Goal: Task Accomplishment & Management: Complete application form

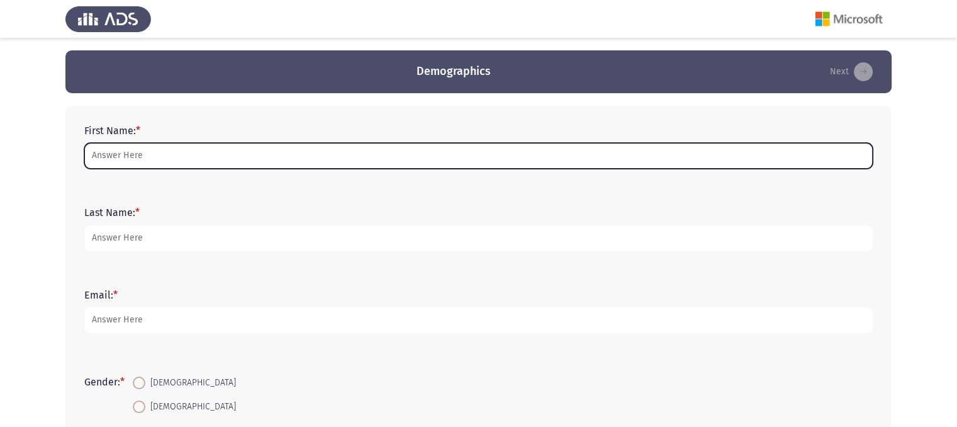
click at [280, 150] on input "First Name: *" at bounding box center [478, 156] width 788 height 26
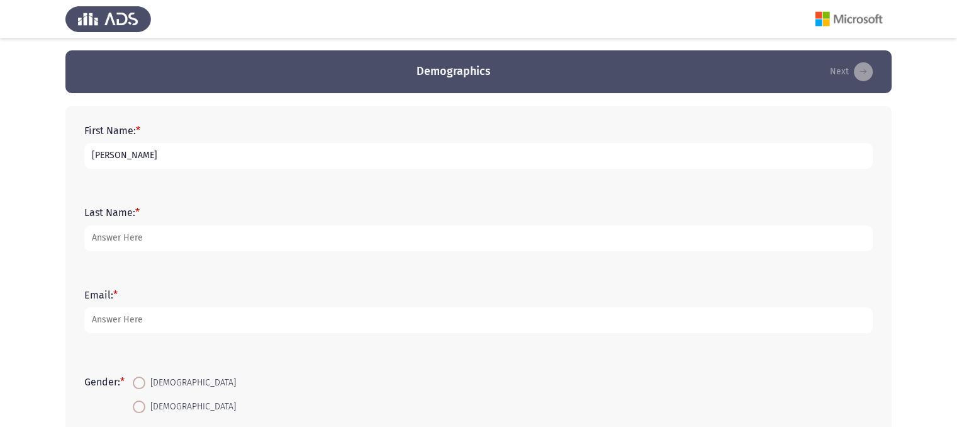
type input "[PERSON_NAME]"
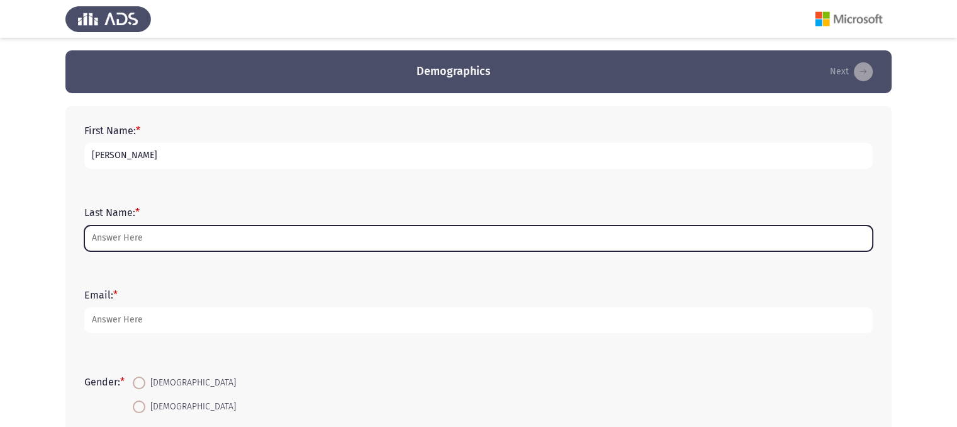
click at [226, 245] on input "Last Name: *" at bounding box center [478, 238] width 788 height 26
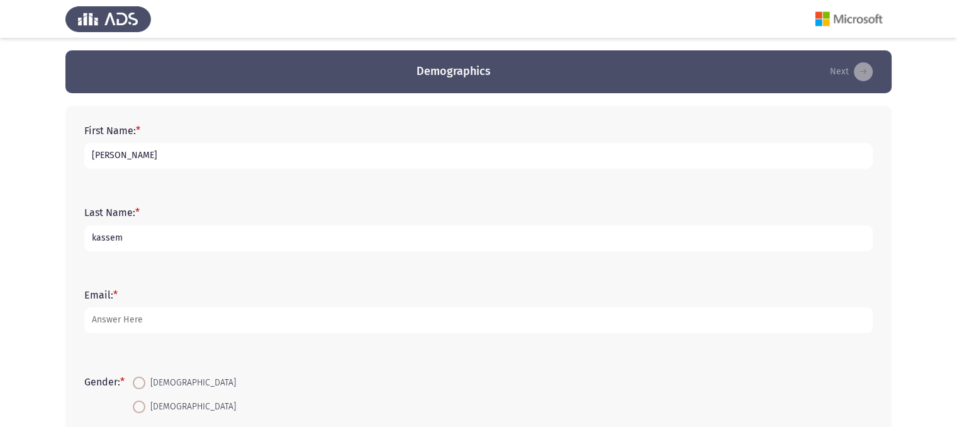
type input "kassem"
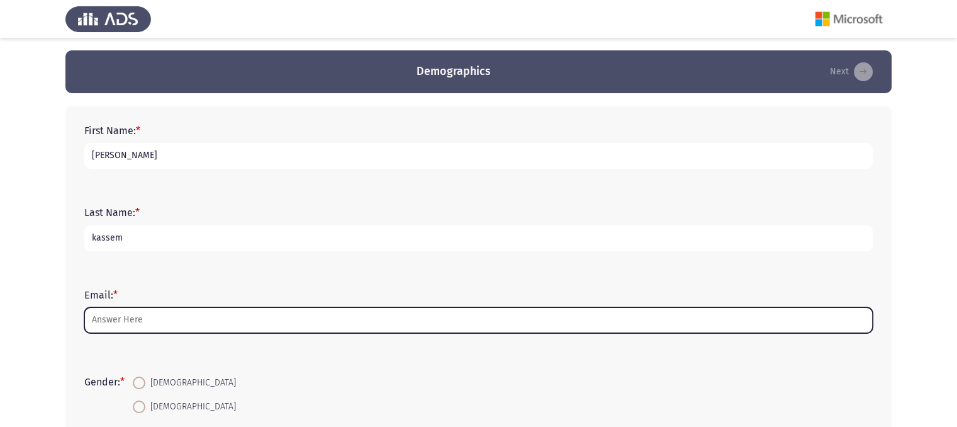
click at [197, 323] on input "Email: *" at bounding box center [478, 320] width 788 height 26
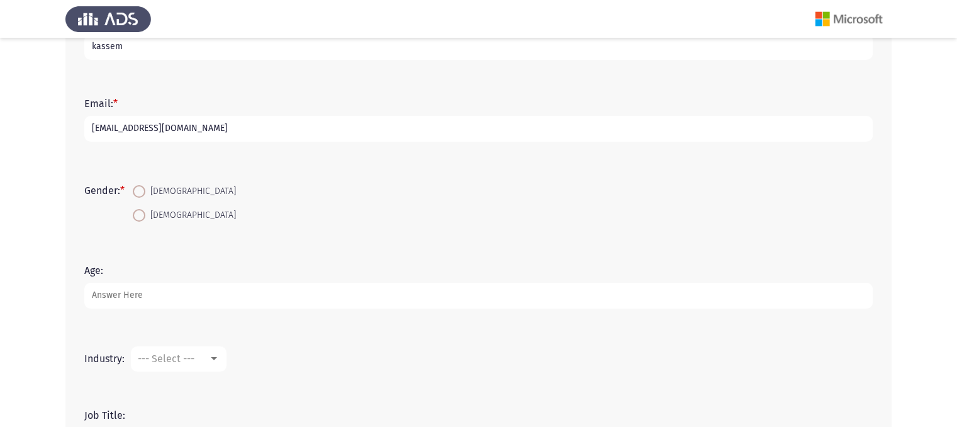
scroll to position [194, 0]
type input "[EMAIL_ADDRESS][DOMAIN_NAME]"
click at [143, 191] on span at bounding box center [139, 188] width 13 height 13
click at [143, 191] on input "[DEMOGRAPHIC_DATA]" at bounding box center [139, 188] width 13 height 13
radio input "true"
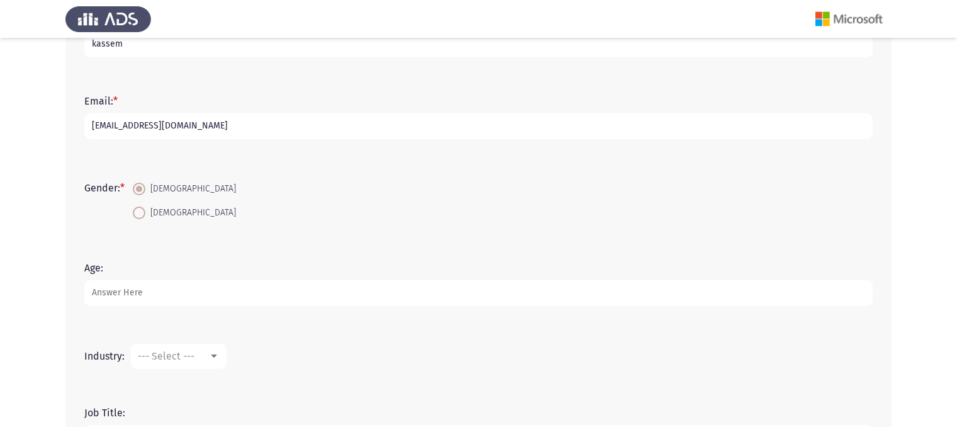
click at [145, 291] on input "Age:" at bounding box center [478, 293] width 788 height 26
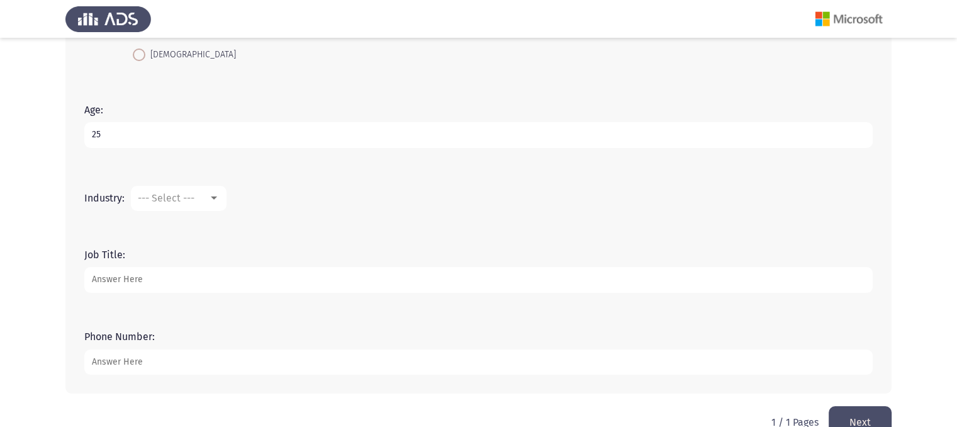
scroll to position [351, 0]
type input "25"
click at [198, 198] on div "--- Select ---" at bounding box center [173, 199] width 70 height 12
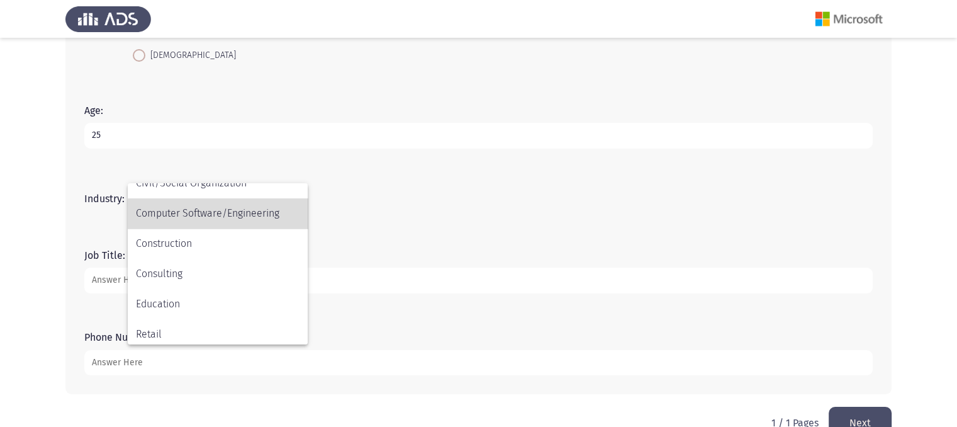
click at [224, 220] on span "Computer Software/Engineering" at bounding box center [218, 213] width 164 height 30
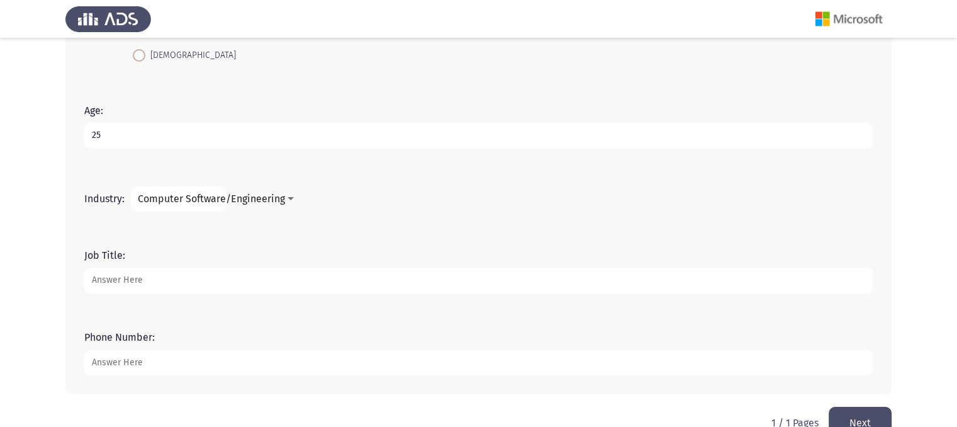
scroll to position [381, 0]
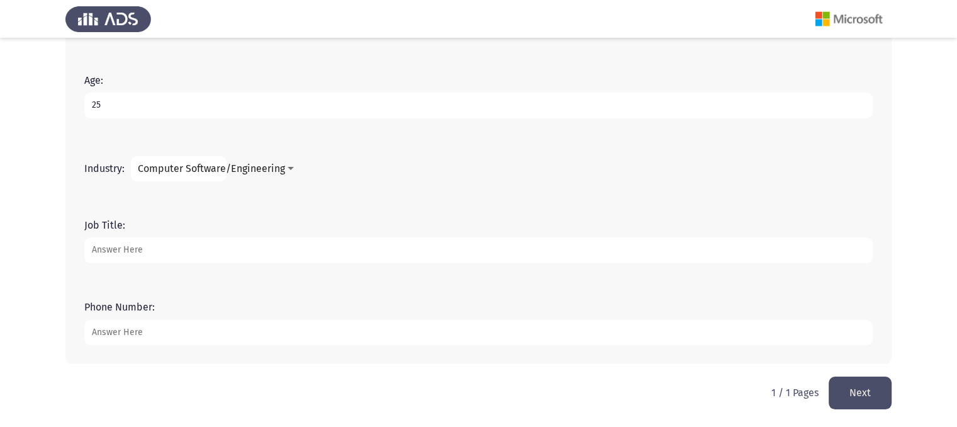
click at [204, 242] on input "Job Title:" at bounding box center [478, 250] width 788 height 26
click at [180, 336] on input "Phone Number:" at bounding box center [478, 333] width 788 height 26
type input "01080157940"
click at [166, 246] on input "Job Title:" at bounding box center [478, 250] width 788 height 26
type input "k"
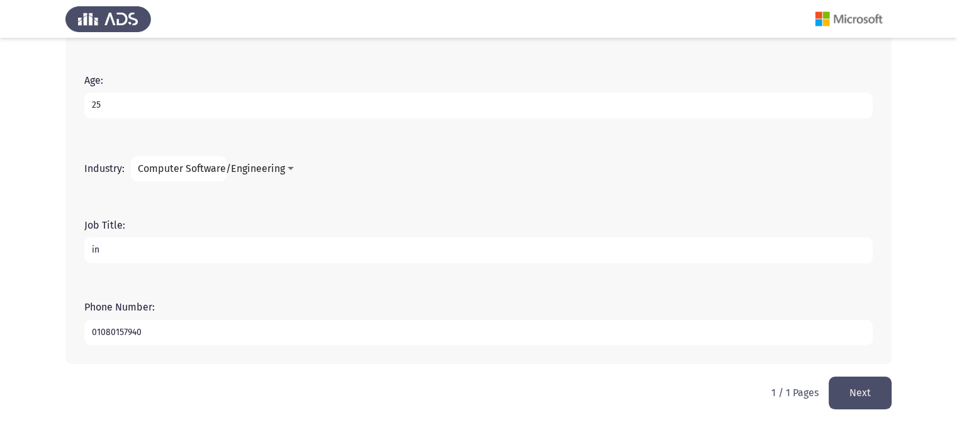
click at [221, 167] on span "Computer Software/Engineering" at bounding box center [211, 168] width 147 height 12
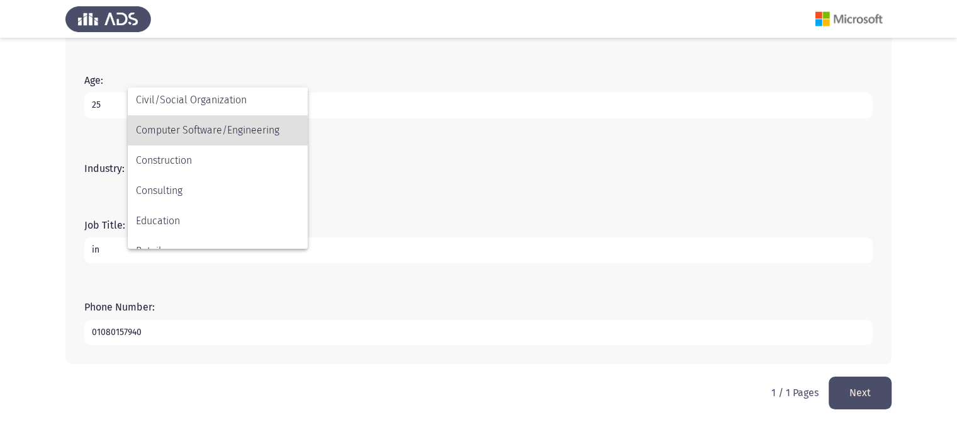
scroll to position [171, 0]
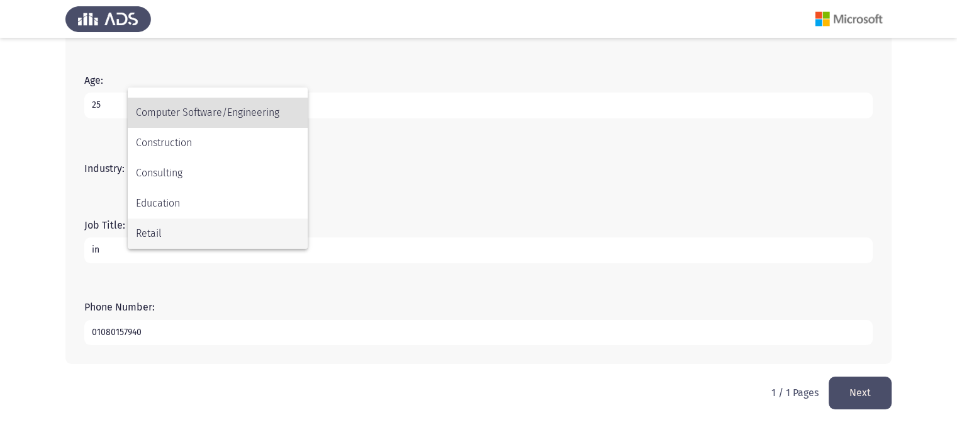
click at [176, 237] on span "Retail" at bounding box center [218, 233] width 164 height 30
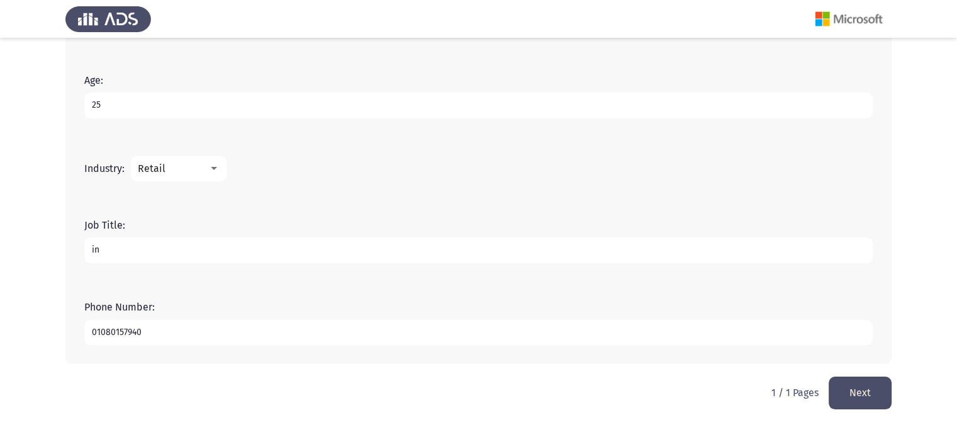
click at [186, 249] on input "in" at bounding box center [478, 250] width 788 height 26
type input "i"
type input "s"
click at [177, 172] on div "Retail" at bounding box center [173, 168] width 70 height 12
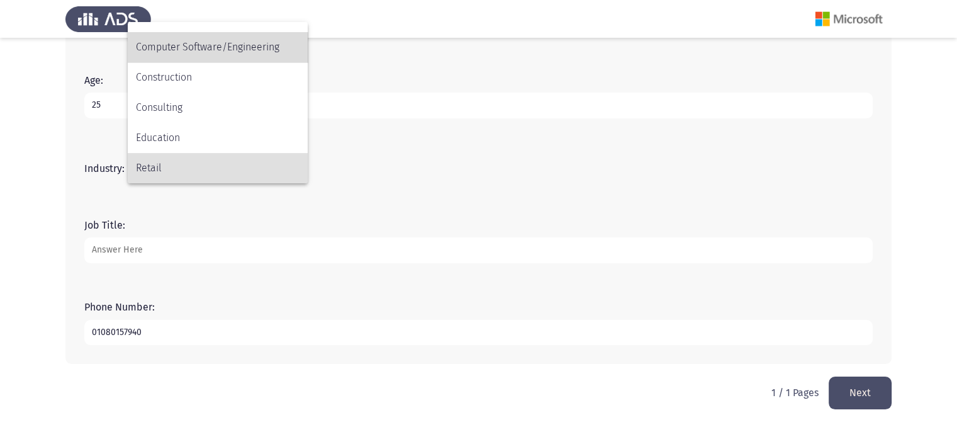
click at [196, 53] on span "Computer Software/Engineering" at bounding box center [218, 47] width 164 height 30
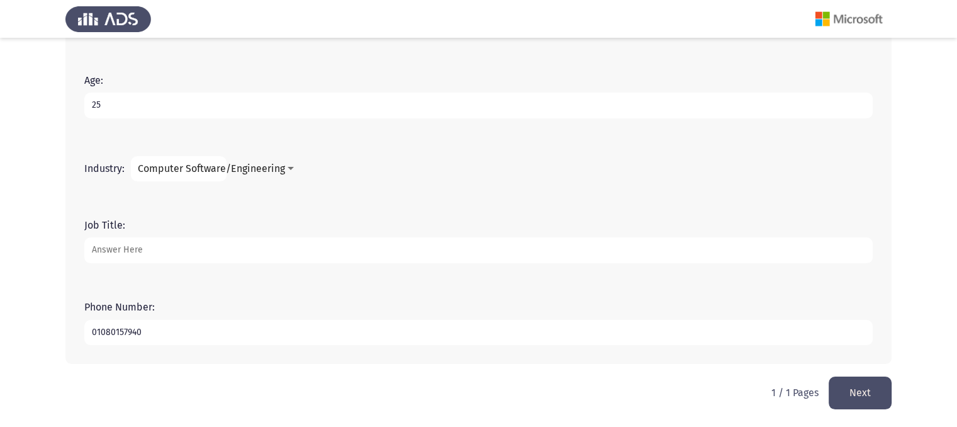
click at [172, 252] on input "Job Title:" at bounding box center [478, 250] width 788 height 26
type input "information systems"
click at [838, 388] on button "Next" at bounding box center [860, 392] width 63 height 32
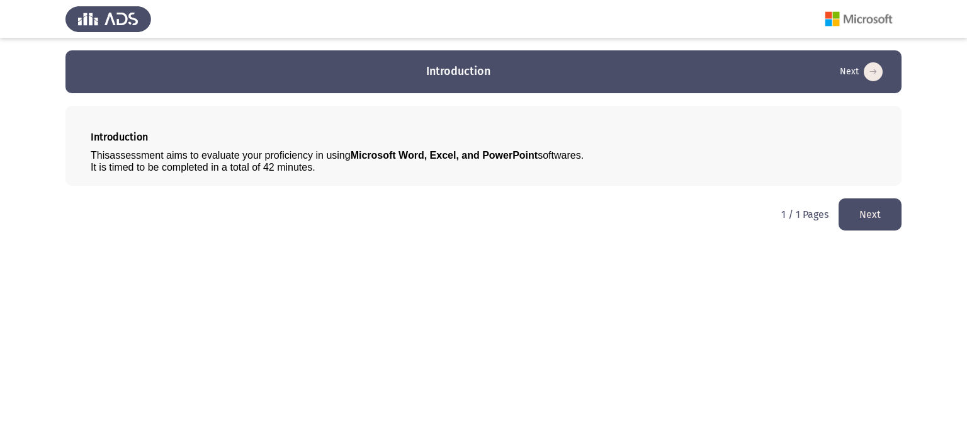
click at [885, 220] on button "Next" at bounding box center [869, 214] width 63 height 32
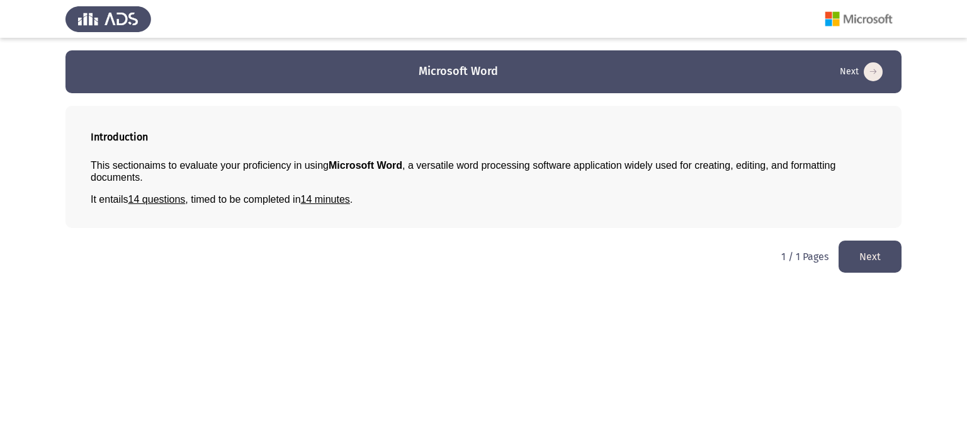
click at [879, 248] on button "Next" at bounding box center [869, 256] width 63 height 32
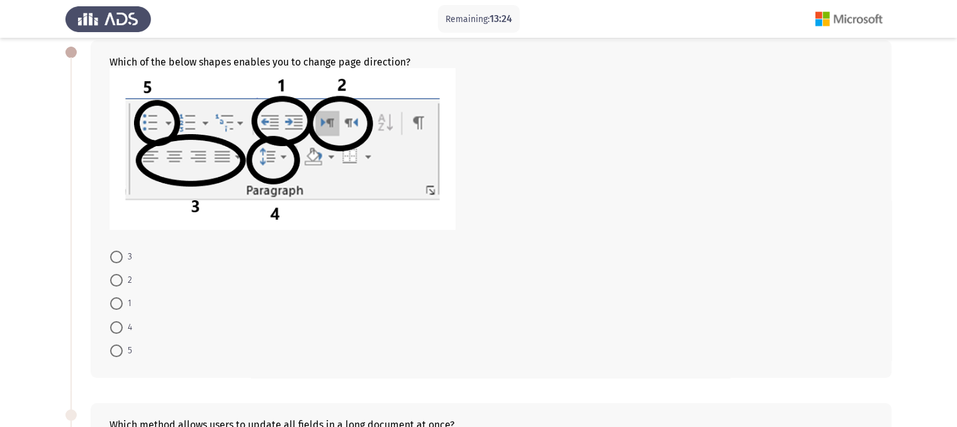
scroll to position [60, 0]
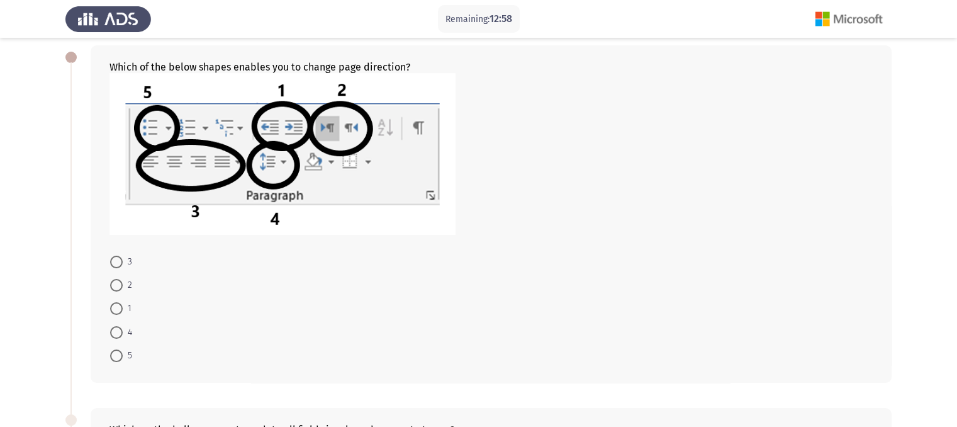
click at [108, 288] on mat-radio-button "2" at bounding box center [121, 284] width 38 height 23
click at [111, 288] on span at bounding box center [116, 285] width 13 height 13
click at [111, 288] on input "2" at bounding box center [116, 285] width 13 height 13
radio input "true"
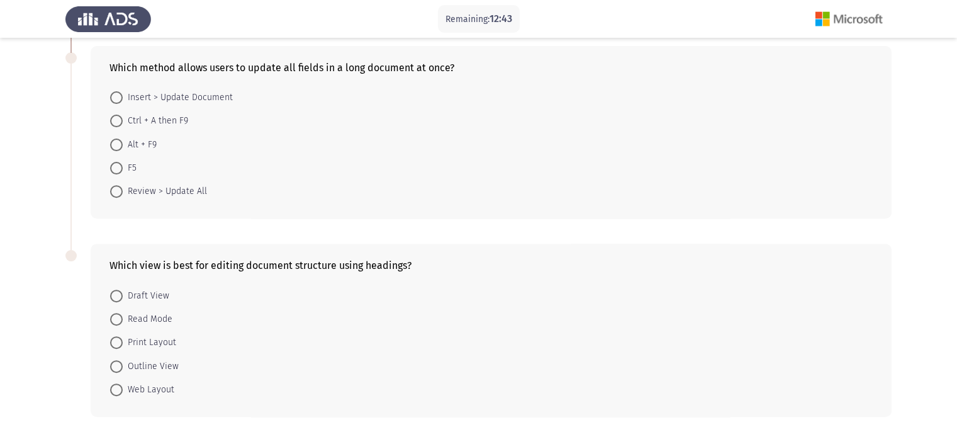
scroll to position [422, 0]
click at [118, 118] on span at bounding box center [116, 120] width 13 height 13
click at [118, 118] on input "Ctrl + A then F9" at bounding box center [116, 120] width 13 height 13
radio input "true"
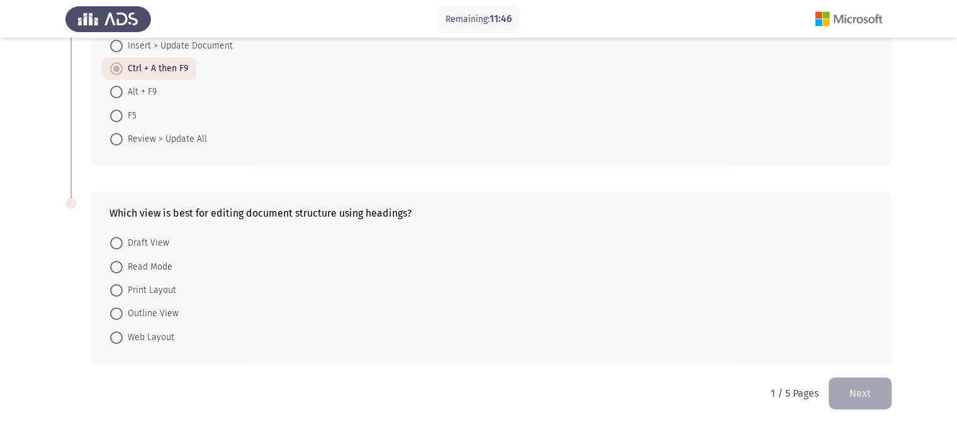
scroll to position [473, 0]
click at [147, 318] on span "Outline View" at bounding box center [151, 313] width 56 height 15
click at [123, 318] on input "Outline View" at bounding box center [116, 314] width 13 height 13
radio input "true"
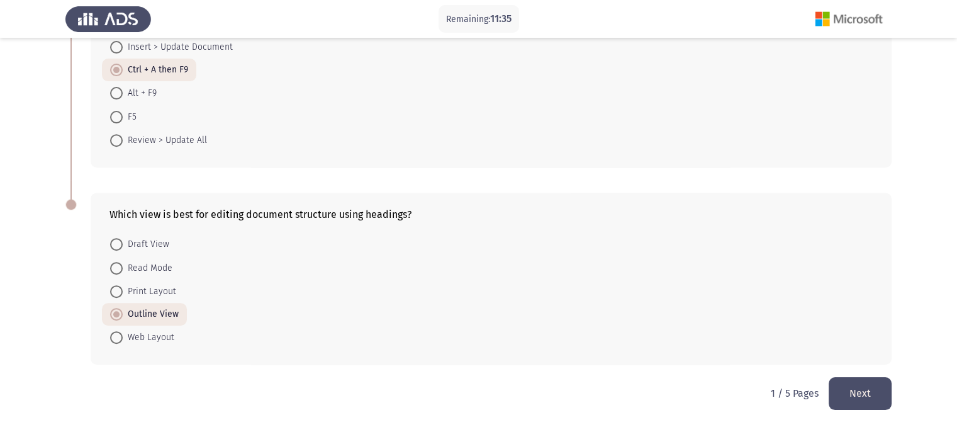
click at [846, 394] on button "Next" at bounding box center [860, 393] width 63 height 32
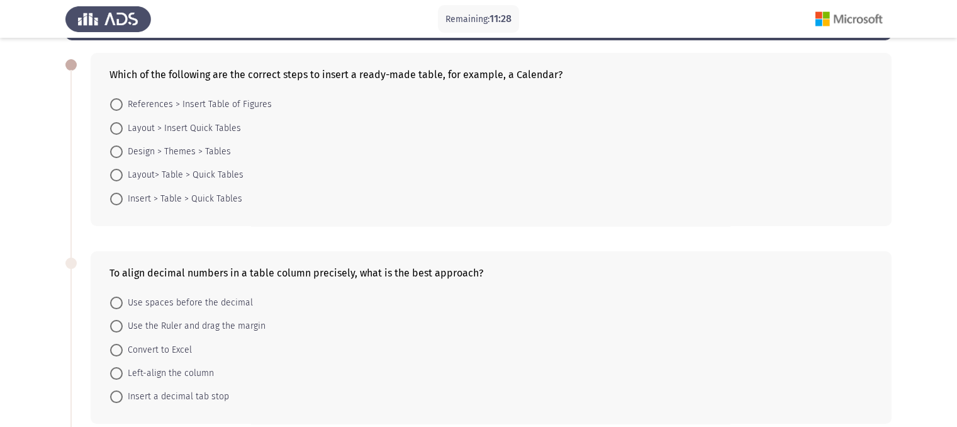
scroll to position [53, 0]
click at [163, 199] on span "Insert > Table > Quick Tables" at bounding box center [183, 198] width 120 height 15
click at [123, 199] on input "Insert > Table > Quick Tables" at bounding box center [116, 199] width 13 height 13
radio input "true"
click at [197, 397] on span "Insert a decimal tab stop" at bounding box center [176, 395] width 106 height 15
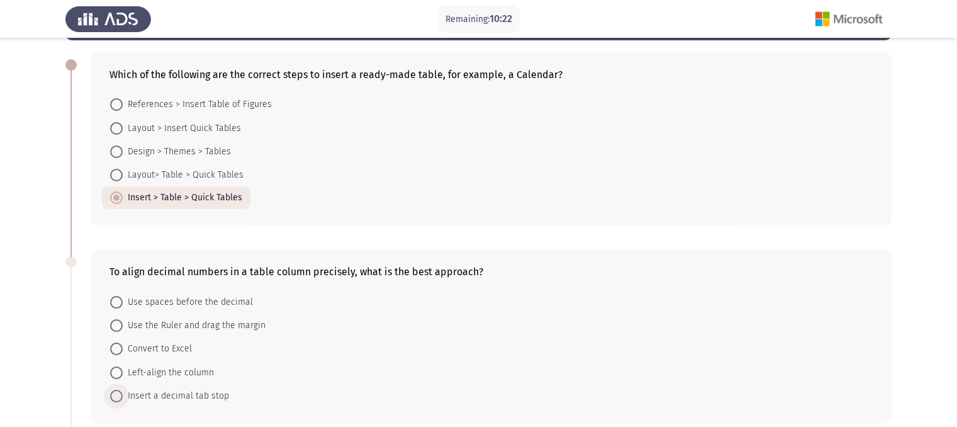
click at [123, 397] on input "Insert a decimal tab stop" at bounding box center [116, 395] width 13 height 13
radio input "true"
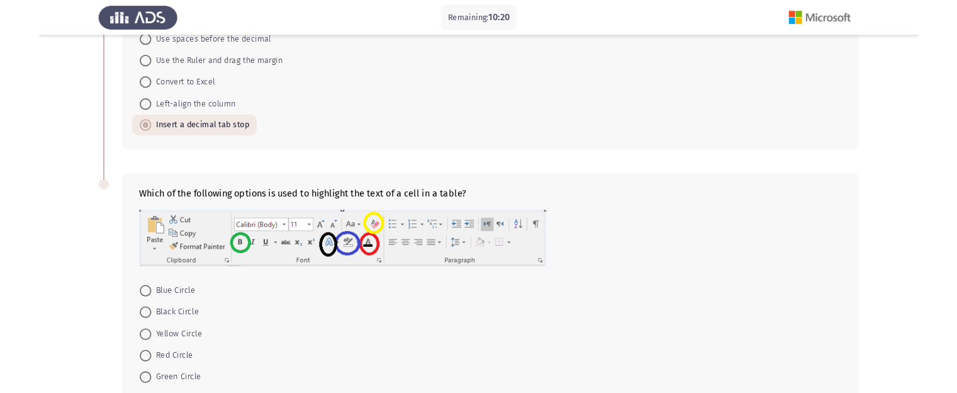
scroll to position [384, 0]
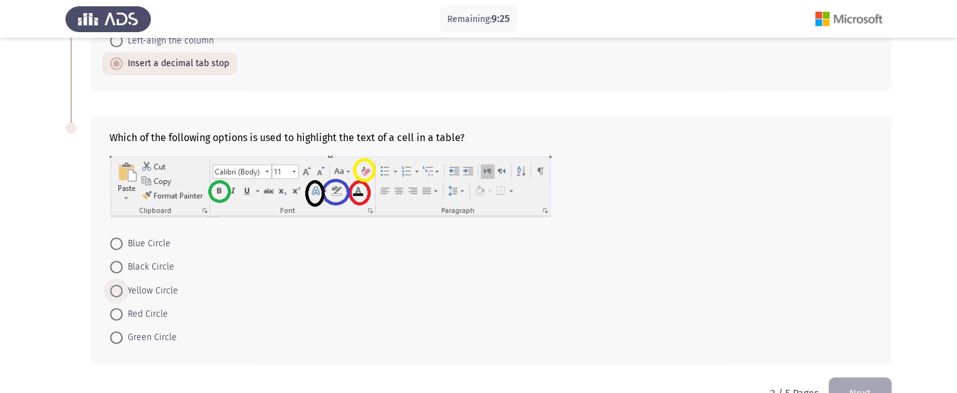
click at [119, 286] on span at bounding box center [116, 290] width 13 height 13
click at [119, 286] on input "Yellow Circle" at bounding box center [116, 290] width 13 height 13
radio input "true"
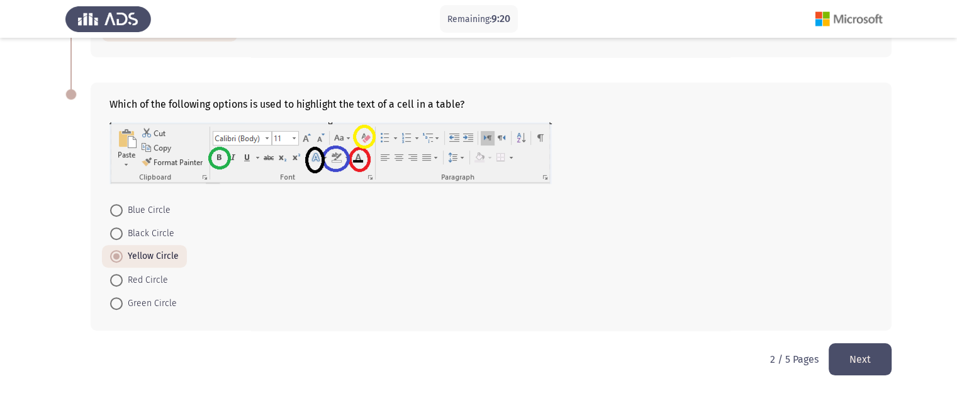
click at [873, 357] on button "Next" at bounding box center [860, 359] width 63 height 32
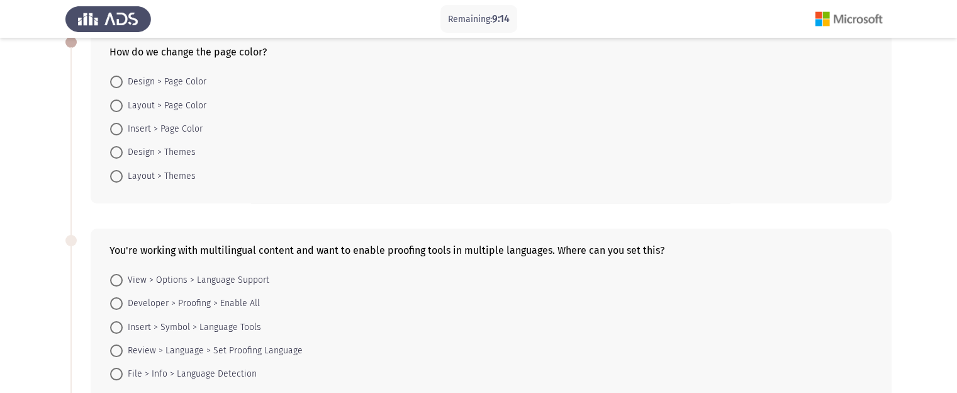
scroll to position [75, 0]
click at [156, 106] on span "Layout > Page Color" at bounding box center [165, 106] width 84 height 15
click at [123, 106] on input "Layout > Page Color" at bounding box center [116, 106] width 13 height 13
radio input "true"
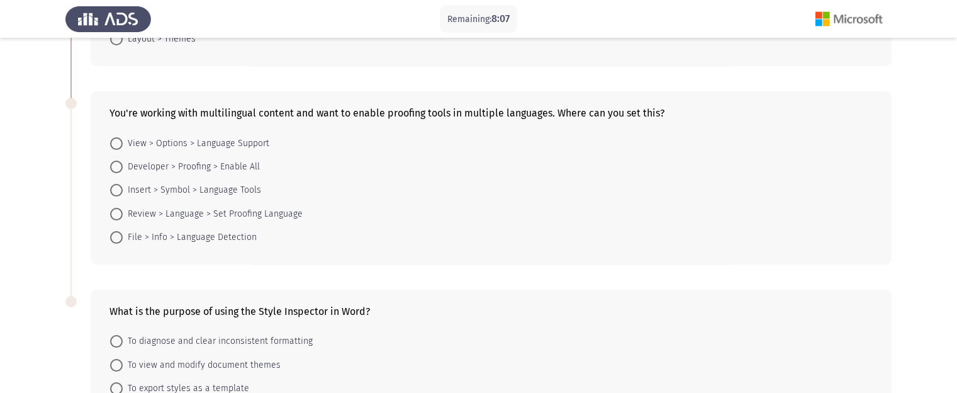
scroll to position [211, 0]
click at [244, 213] on span "Review > Language > Set Proofing Language" at bounding box center [213, 214] width 180 height 15
click at [123, 213] on input "Review > Language > Set Proofing Language" at bounding box center [116, 214] width 13 height 13
radio input "true"
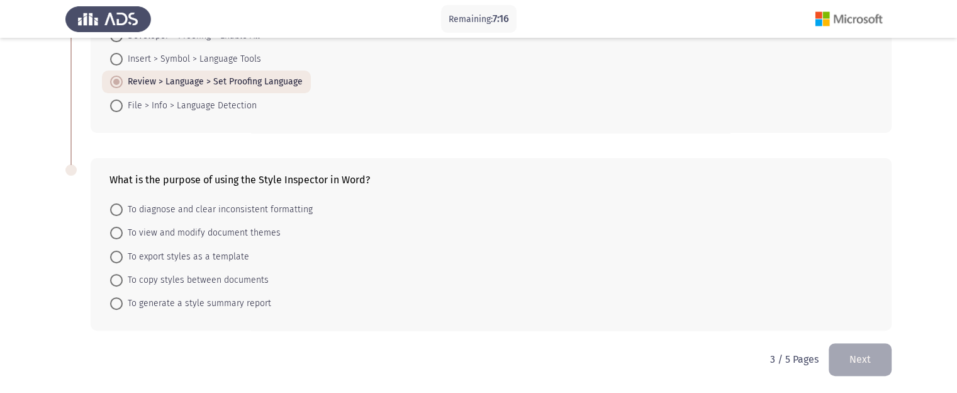
click at [218, 208] on span "To diagnose and clear inconsistent formatting" at bounding box center [218, 209] width 190 height 15
click at [123, 208] on input "To diagnose and clear inconsistent formatting" at bounding box center [116, 209] width 13 height 13
radio input "true"
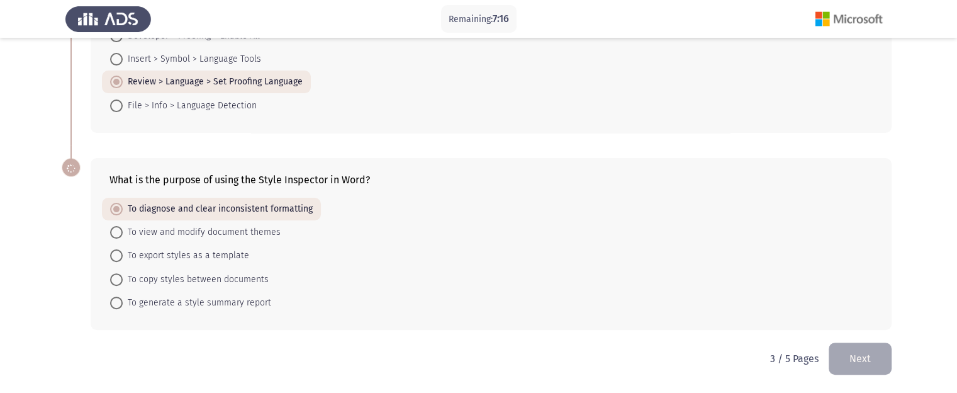
scroll to position [342, 0]
click at [862, 355] on button "Next" at bounding box center [860, 359] width 63 height 32
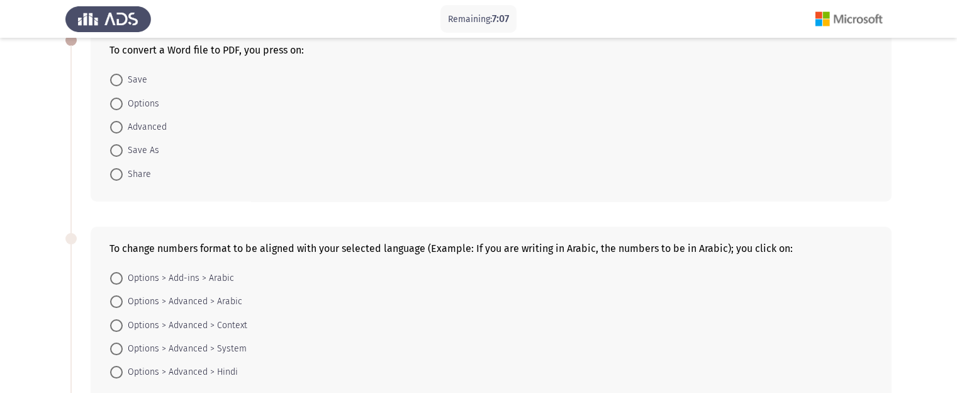
scroll to position [77, 0]
click at [136, 155] on span "Save As" at bounding box center [141, 150] width 36 height 15
click at [123, 155] on input "Save As" at bounding box center [116, 151] width 13 height 13
radio input "true"
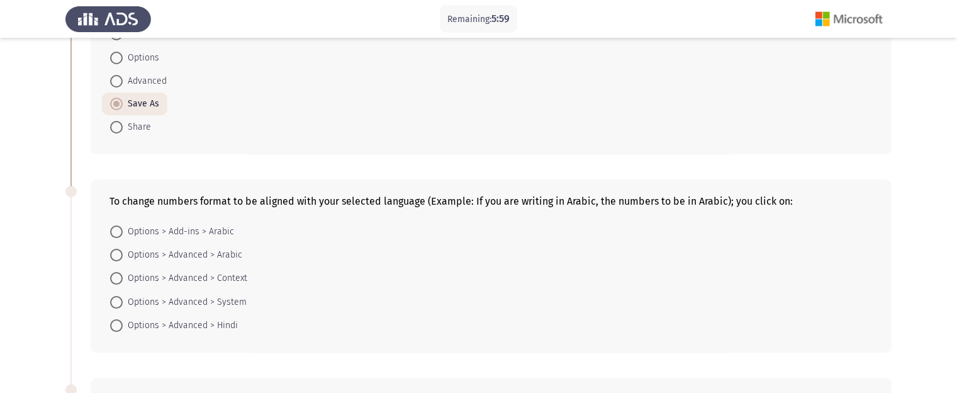
scroll to position [126, 0]
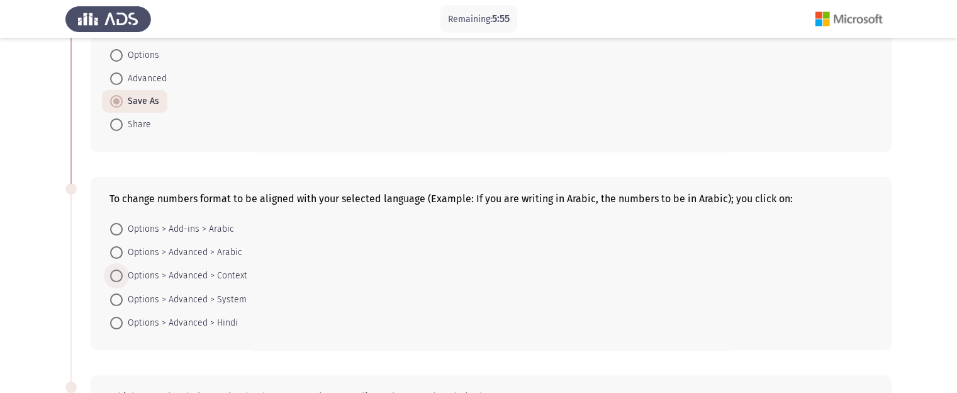
click at [231, 276] on span "Options > Advanced > Context" at bounding box center [185, 275] width 125 height 15
click at [123, 276] on input "Options > Advanced > Context" at bounding box center [116, 275] width 13 height 13
radio input "true"
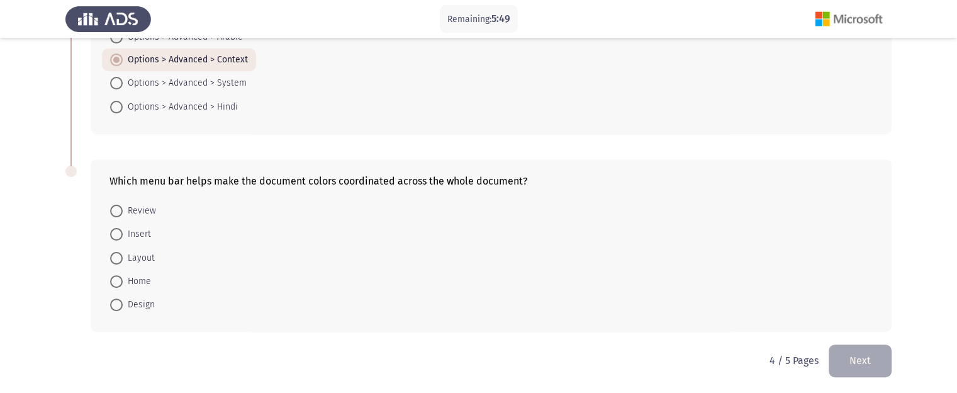
scroll to position [342, 0]
click at [138, 309] on span "Design" at bounding box center [139, 303] width 32 height 15
click at [123, 309] on input "Design" at bounding box center [116, 304] width 13 height 13
radio input "true"
click at [868, 357] on button "Next" at bounding box center [860, 359] width 63 height 32
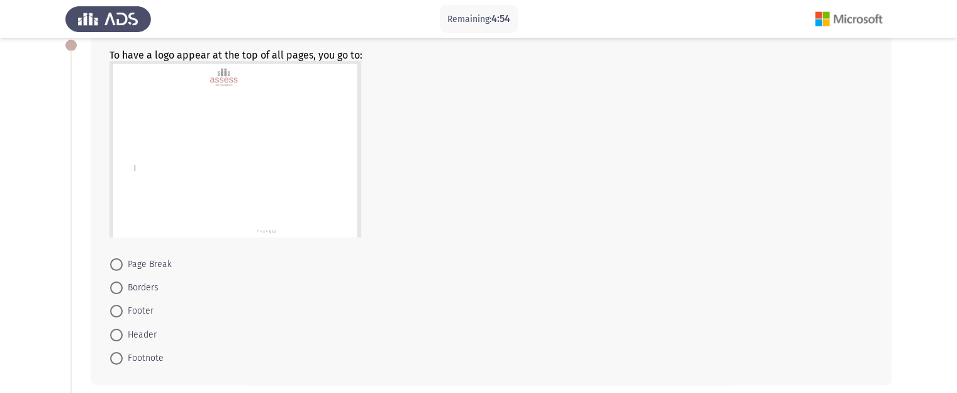
scroll to position [73, 0]
click at [130, 335] on span "Header" at bounding box center [140, 334] width 34 height 15
click at [123, 335] on input "Header" at bounding box center [116, 334] width 13 height 13
radio input "true"
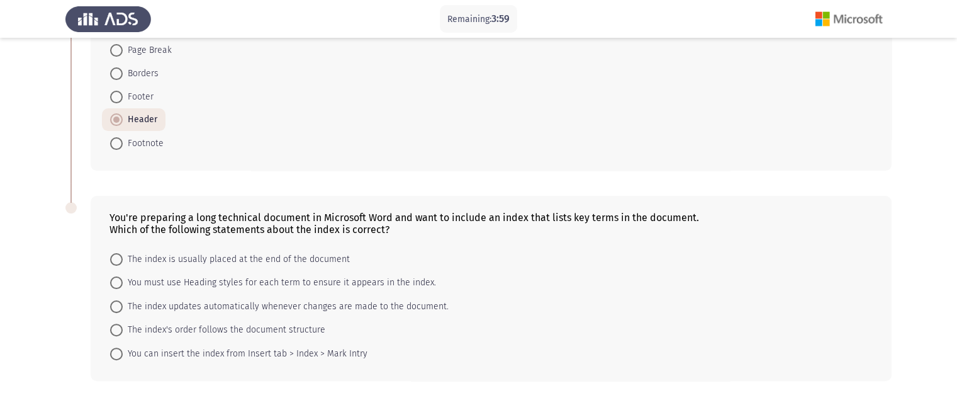
scroll to position [336, 0]
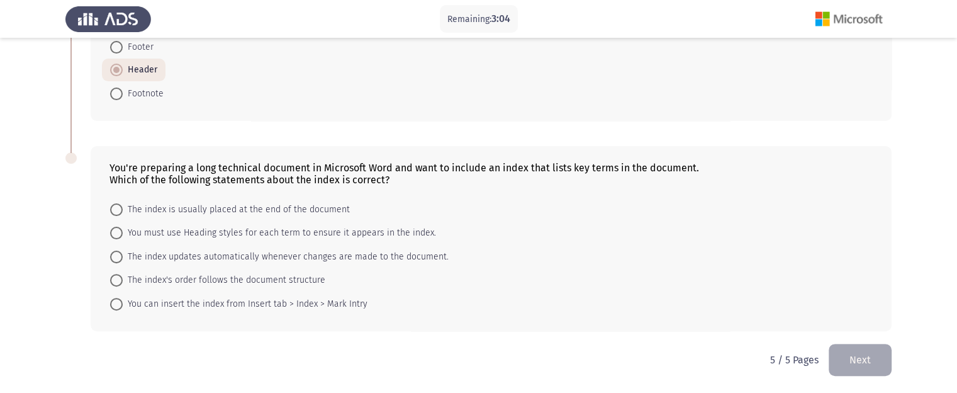
click at [254, 215] on span "The index is usually placed at the end of the document" at bounding box center [236, 209] width 227 height 15
click at [123, 215] on input "The index is usually placed at the end of the document" at bounding box center [116, 209] width 13 height 13
radio input "true"
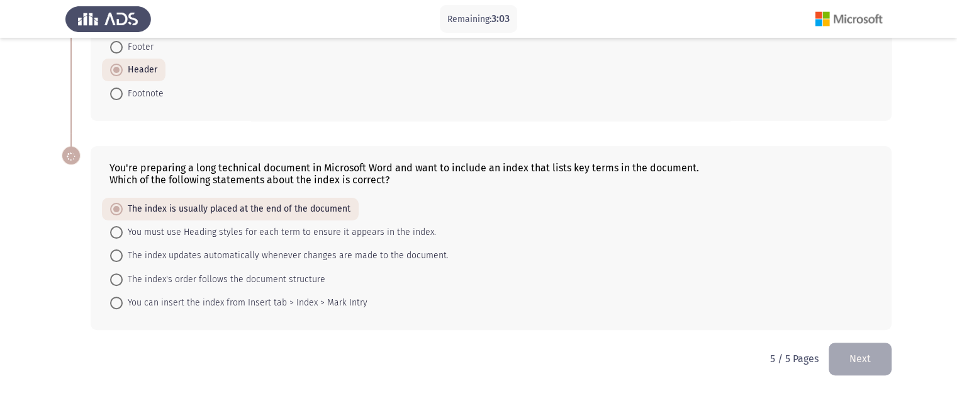
scroll to position [335, 0]
click at [865, 354] on button "Next" at bounding box center [860, 359] width 63 height 32
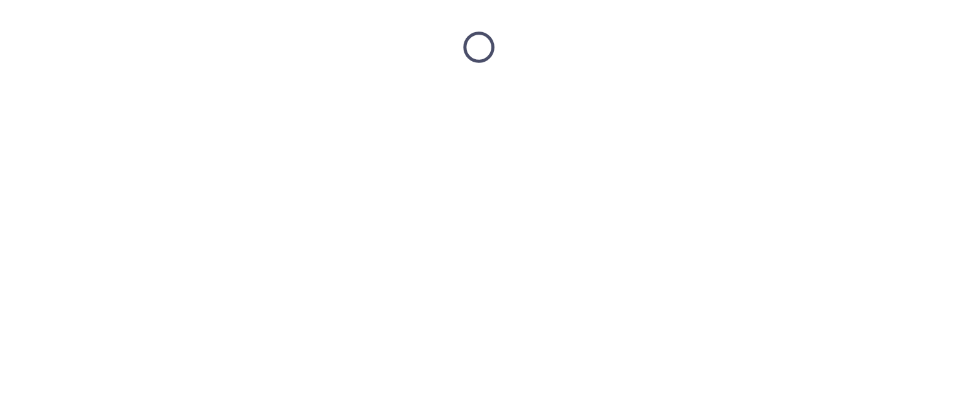
scroll to position [0, 0]
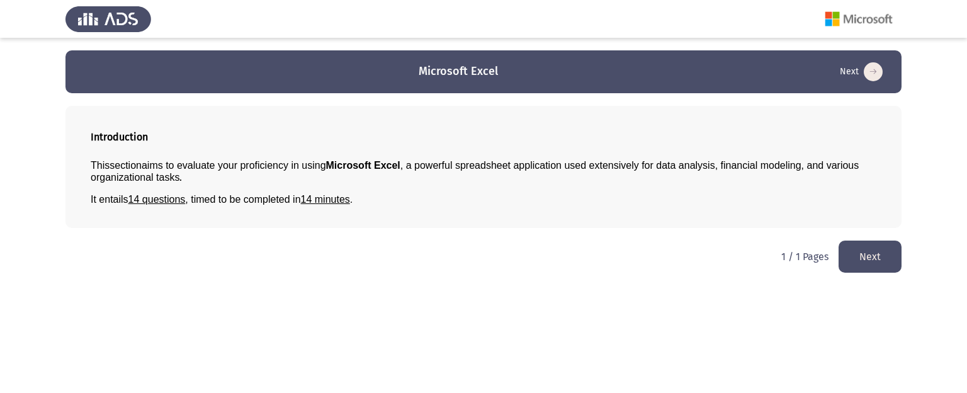
click at [855, 251] on button "Next" at bounding box center [869, 256] width 63 height 32
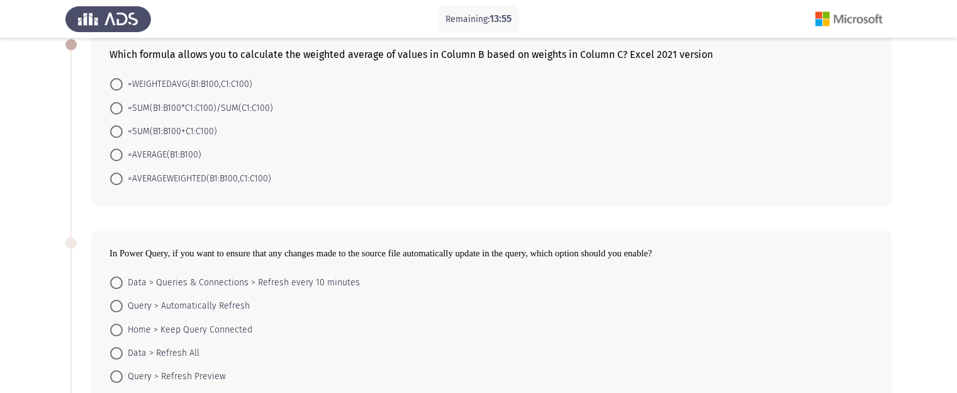
scroll to position [72, 0]
click at [248, 110] on span "=SUM(B1:B100*C1:C100)/SUM(C1:C100)" at bounding box center [198, 108] width 150 height 15
click at [123, 110] on input "=SUM(B1:B100*C1:C100)/SUM(C1:C100)" at bounding box center [116, 109] width 13 height 13
radio input "true"
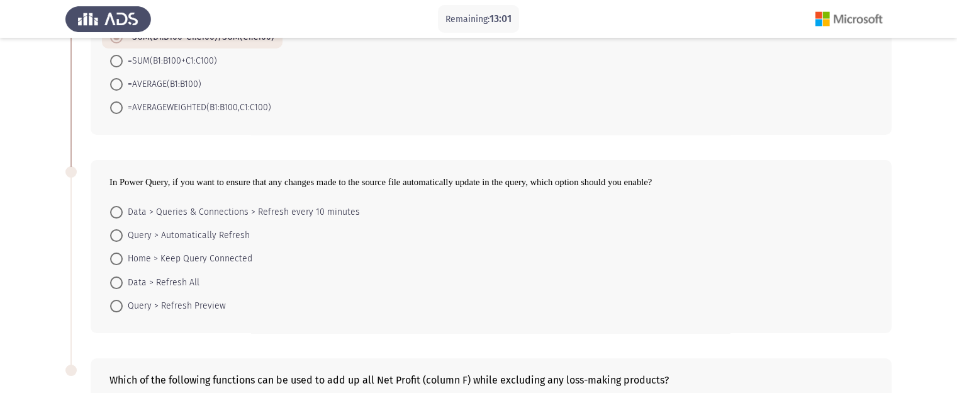
scroll to position [172, 0]
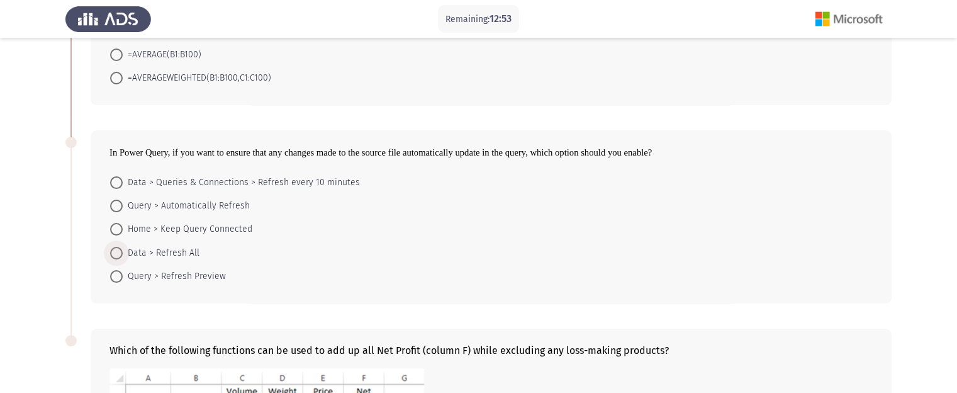
click at [174, 254] on span "Data > Refresh All" at bounding box center [161, 252] width 77 height 15
click at [123, 254] on input "Data > Refresh All" at bounding box center [116, 253] width 13 height 13
radio input "true"
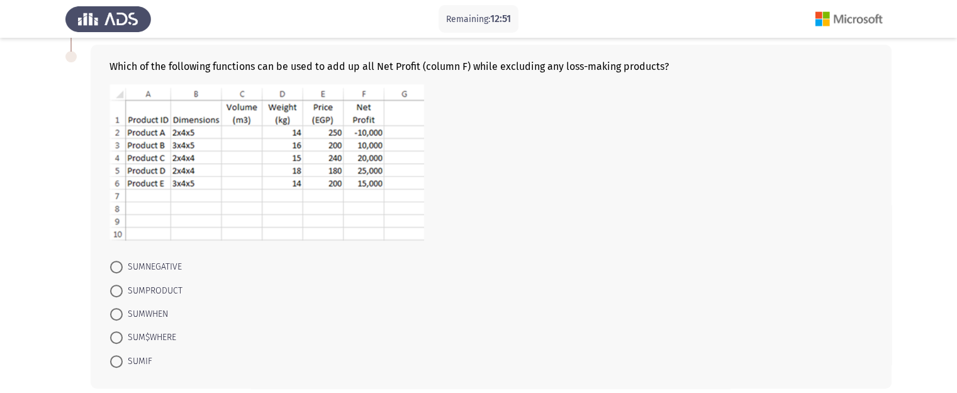
scroll to position [457, 0]
click at [148, 358] on span "SUMIF" at bounding box center [138, 359] width 30 height 15
click at [123, 358] on input "SUMIF" at bounding box center [116, 360] width 13 height 13
radio input "true"
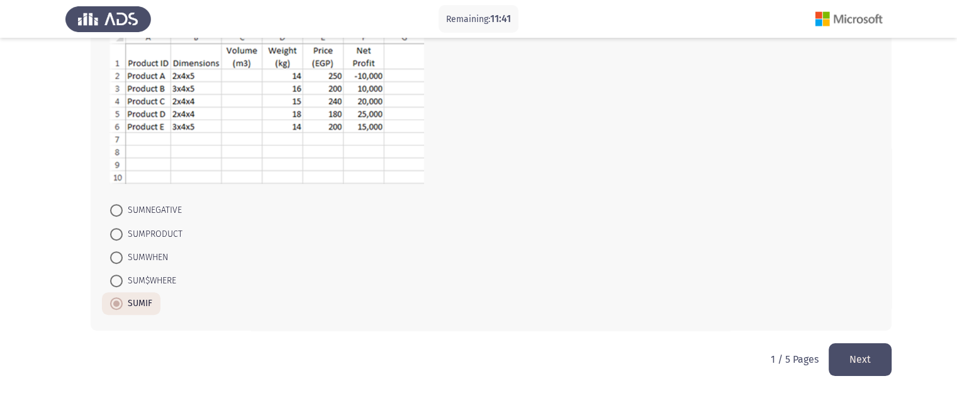
scroll to position [512, 0]
click at [856, 359] on button "Next" at bounding box center [860, 360] width 63 height 32
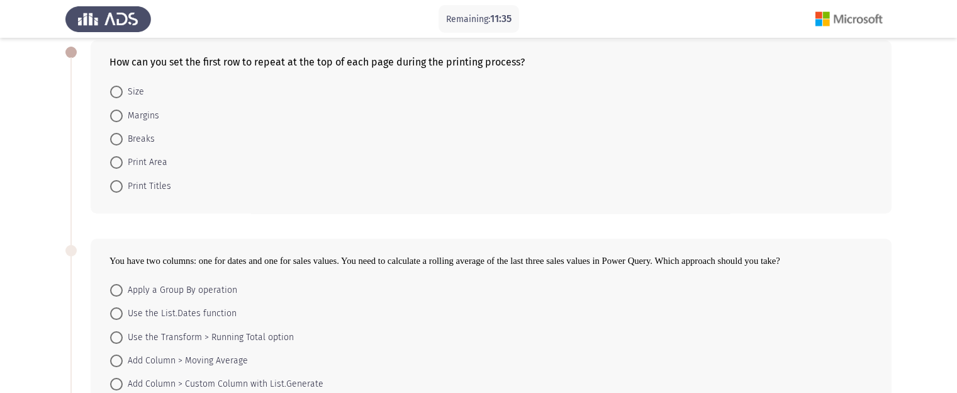
scroll to position [79, 0]
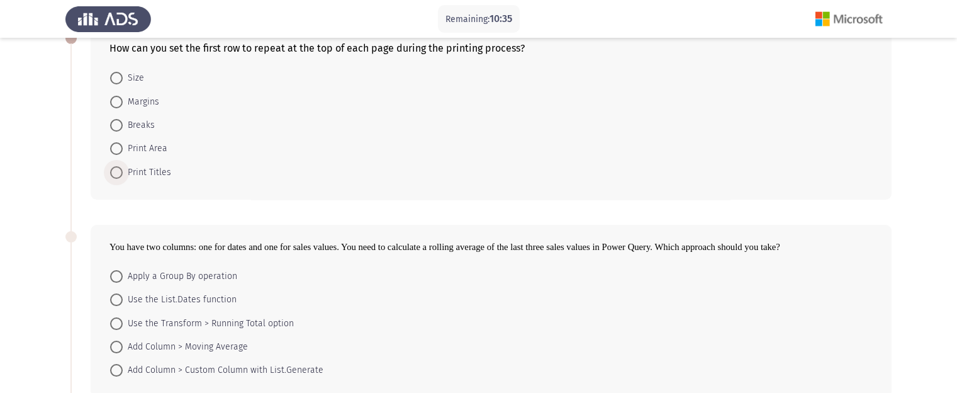
click at [140, 172] on span "Print Titles" at bounding box center [147, 172] width 48 height 15
click at [123, 172] on input "Print Titles" at bounding box center [116, 172] width 13 height 13
radio input "true"
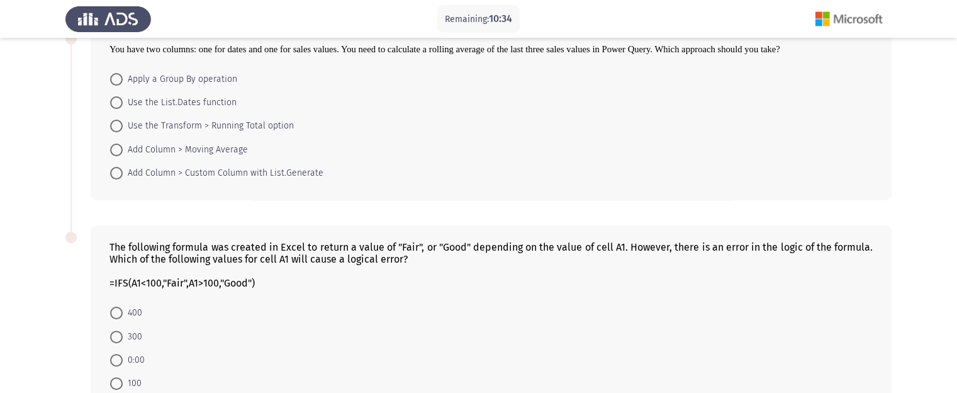
scroll to position [264, 0]
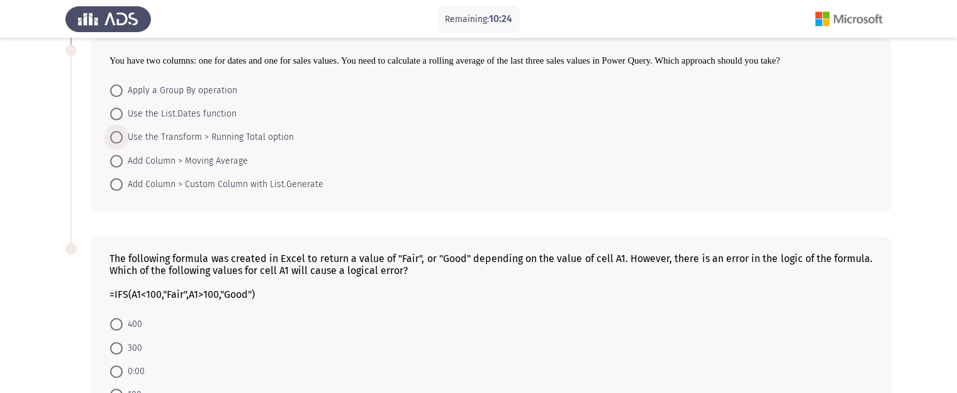
click at [186, 135] on span "Use the Transform > Running Total option" at bounding box center [208, 137] width 171 height 15
click at [123, 135] on input "Use the Transform > Running Total option" at bounding box center [116, 137] width 13 height 13
radio input "true"
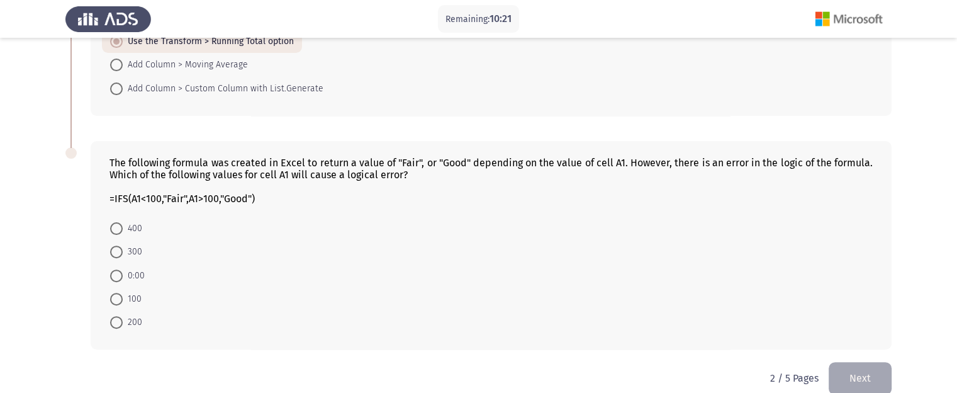
scroll to position [378, 0]
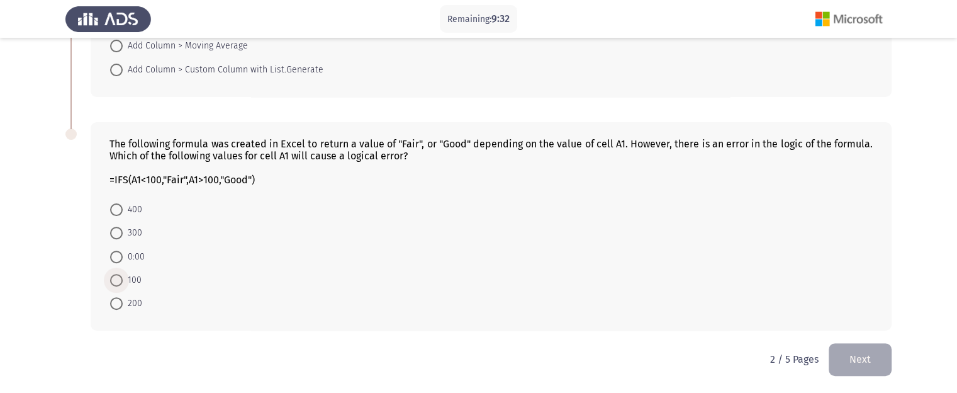
click at [127, 276] on span "100" at bounding box center [132, 279] width 19 height 15
click at [123, 276] on input "100" at bounding box center [116, 280] width 13 height 13
radio input "true"
click at [851, 347] on button "Next" at bounding box center [860, 359] width 63 height 32
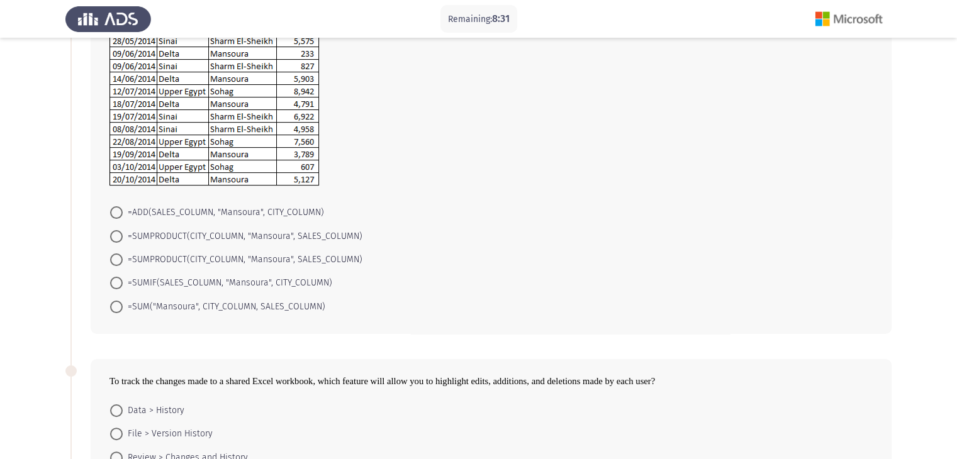
scroll to position [179, 0]
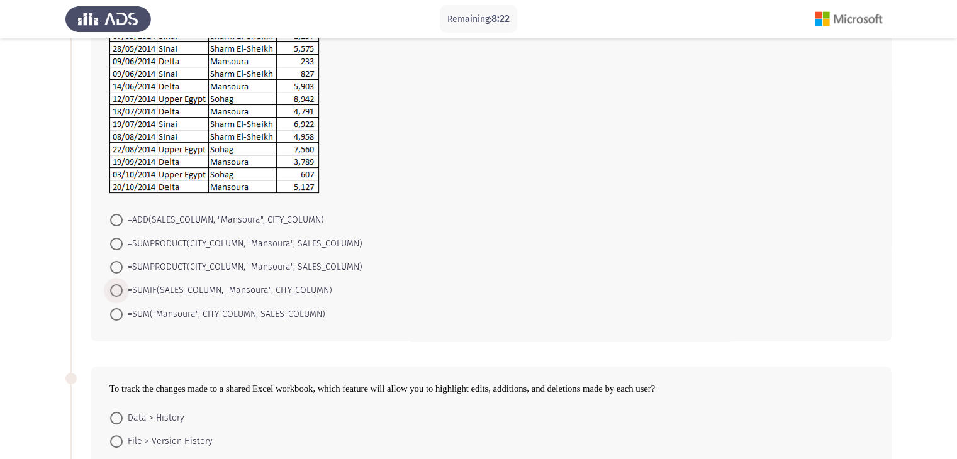
click at [243, 293] on span "=SUMIF(SALES_COLUMN, "Mansoura", CITY_COLUMN)" at bounding box center [228, 290] width 210 height 15
click at [123, 293] on input "=SUMIF(SALES_COLUMN, "Mansoura", CITY_COLUMN)" at bounding box center [116, 290] width 13 height 13
radio input "true"
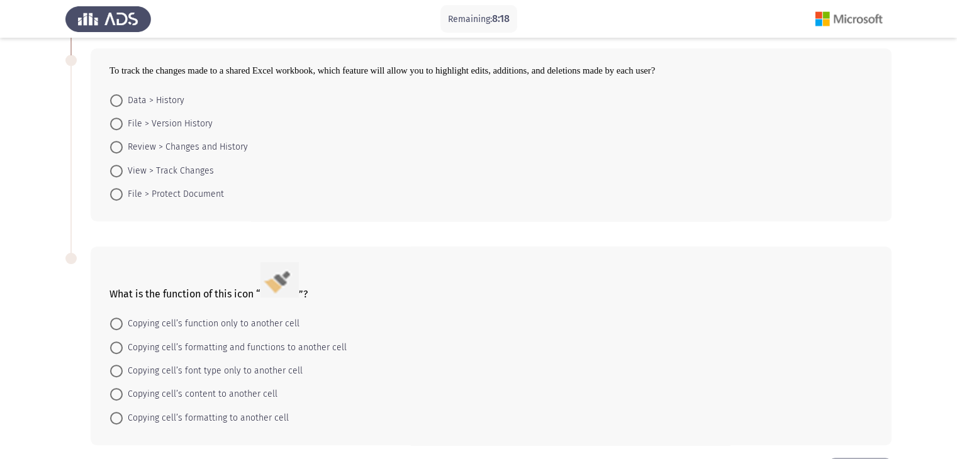
scroll to position [497, 0]
click at [205, 147] on span "Review > Changes and History" at bounding box center [185, 145] width 125 height 15
click at [123, 147] on input "Review > Changes and History" at bounding box center [116, 146] width 13 height 13
radio input "true"
click at [257, 416] on span "Copying cell’s formatting to another cell" at bounding box center [206, 415] width 166 height 15
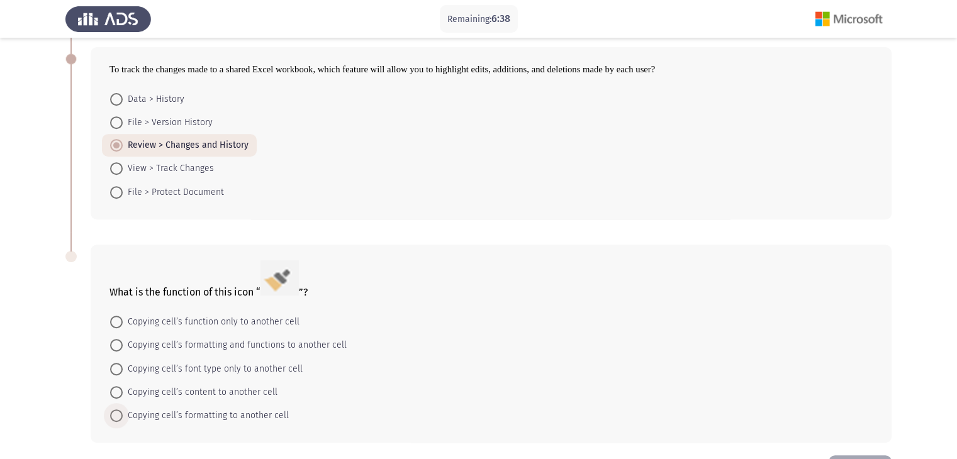
click at [123, 416] on input "Copying cell’s formatting to another cell" at bounding box center [116, 416] width 13 height 13
radio input "true"
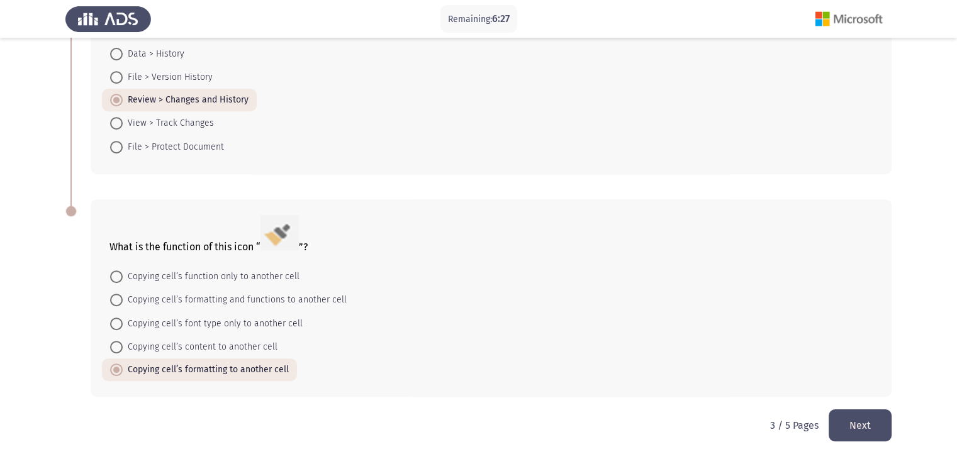
click at [851, 422] on button "Next" at bounding box center [860, 426] width 63 height 32
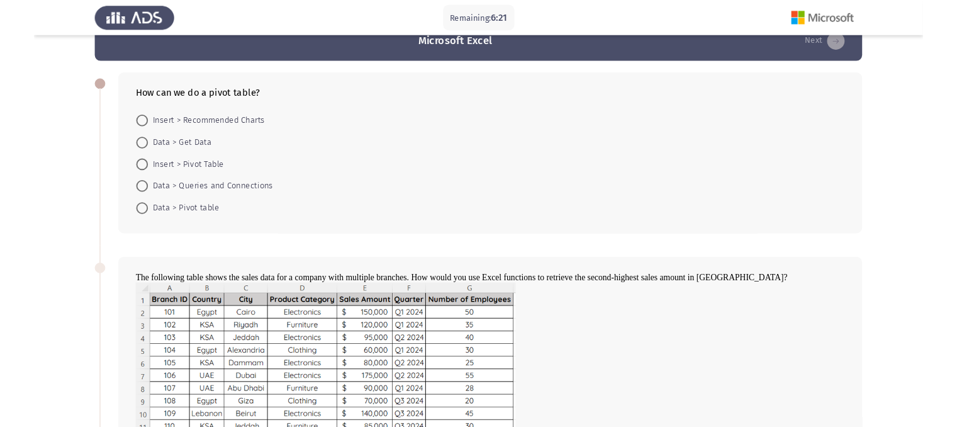
scroll to position [23, 0]
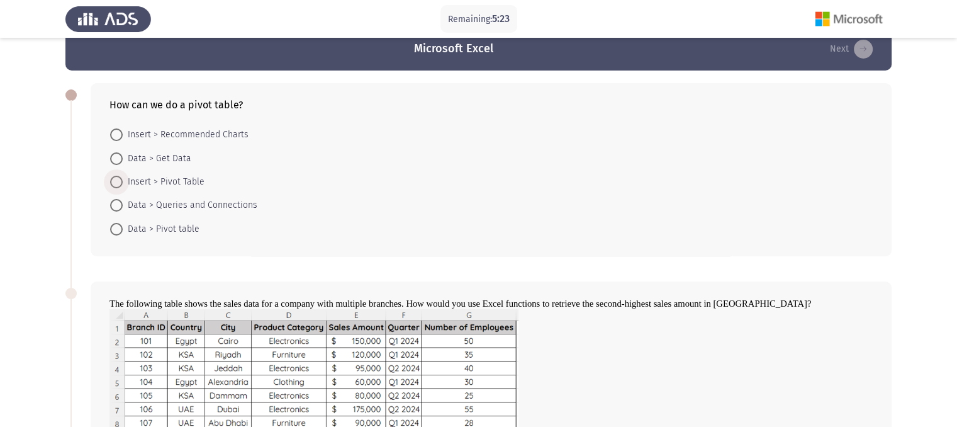
click at [198, 182] on span "Insert > Pivot Table" at bounding box center [164, 181] width 82 height 15
click at [123, 182] on input "Insert > Pivot Table" at bounding box center [116, 182] width 13 height 13
radio input "true"
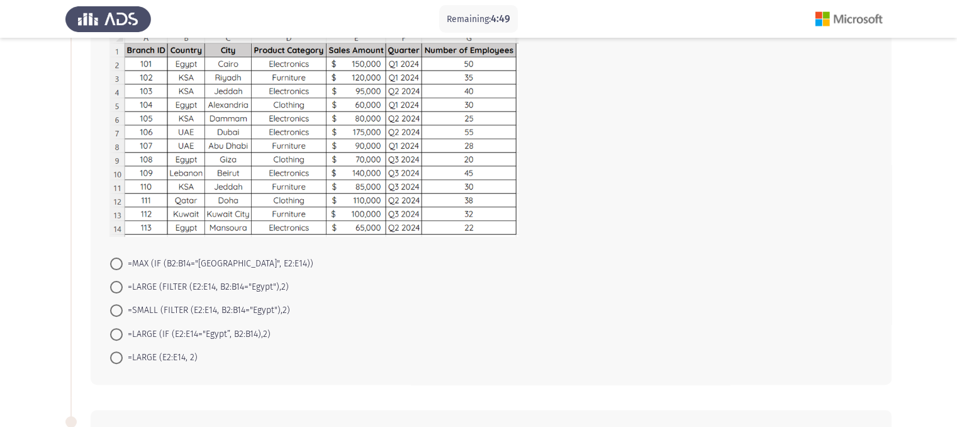
scroll to position [300, 0]
click at [244, 289] on span "=LARGE (FILTER (E2:E14, B2:B14="Egypt"),2)" at bounding box center [206, 285] width 166 height 15
click at [123, 289] on input "=LARGE (FILTER (E2:E14, B2:B14="Egypt"),2)" at bounding box center [116, 285] width 13 height 13
radio input "true"
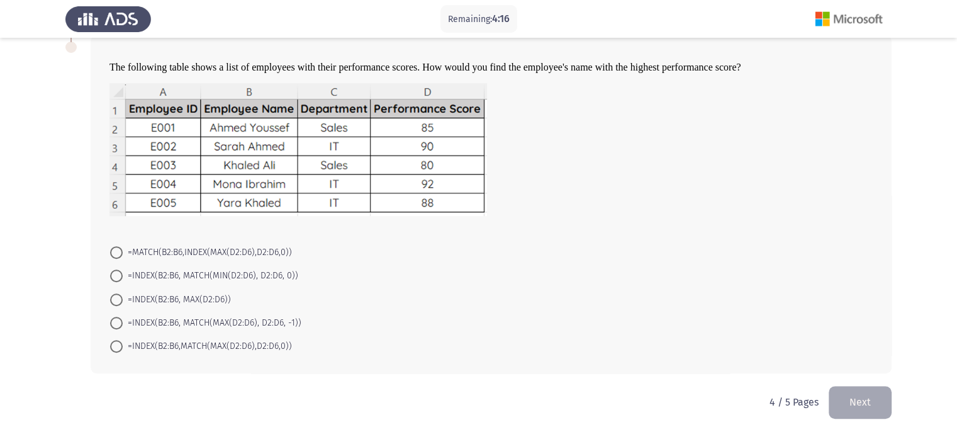
scroll to position [673, 0]
click at [242, 345] on span "=INDEX(B2:B6,MATCH(MAX(D2:D6),D2:D6,0))" at bounding box center [207, 344] width 169 height 15
click at [123, 345] on input "=INDEX(B2:B6,MATCH(MAX(D2:D6),D2:D6,0))" at bounding box center [116, 345] width 13 height 13
radio input "true"
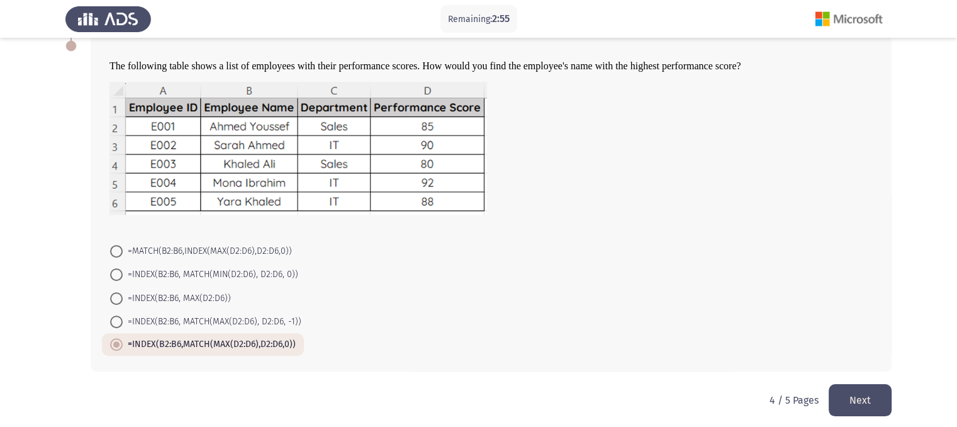
click at [881, 400] on button "Next" at bounding box center [860, 400] width 63 height 32
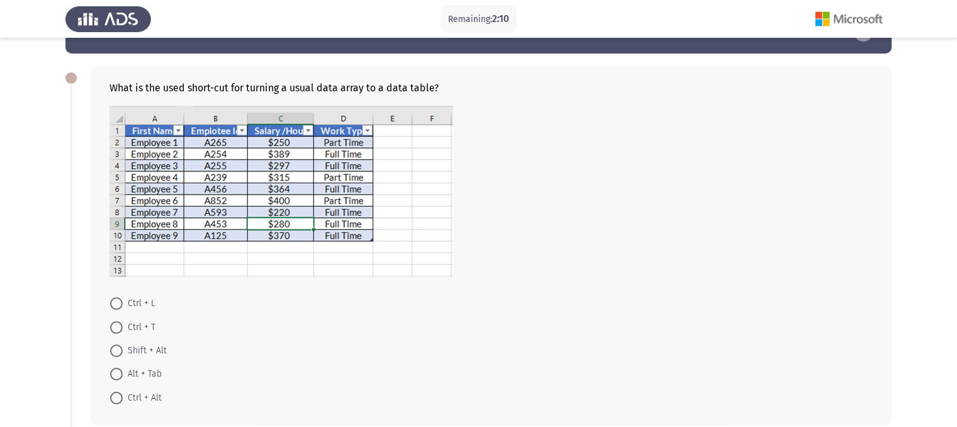
scroll to position [40, 0]
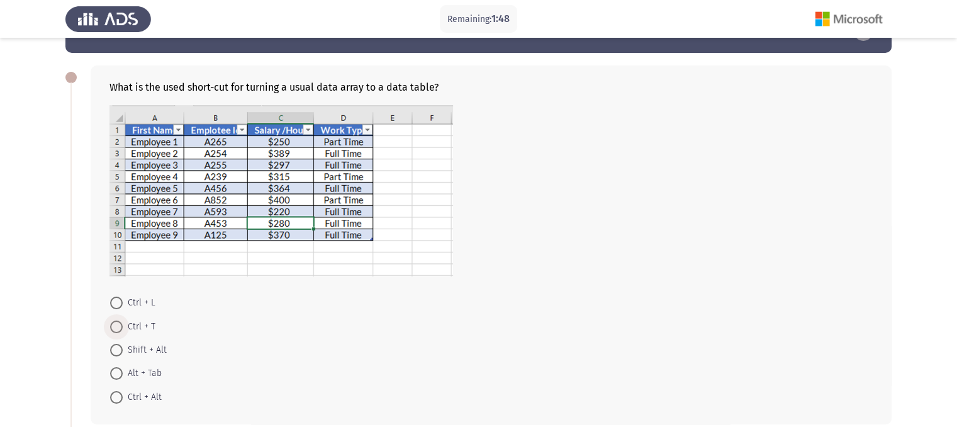
click at [122, 329] on span at bounding box center [116, 326] width 13 height 13
click at [122, 329] on input "Ctrl + T" at bounding box center [116, 326] width 13 height 13
radio input "true"
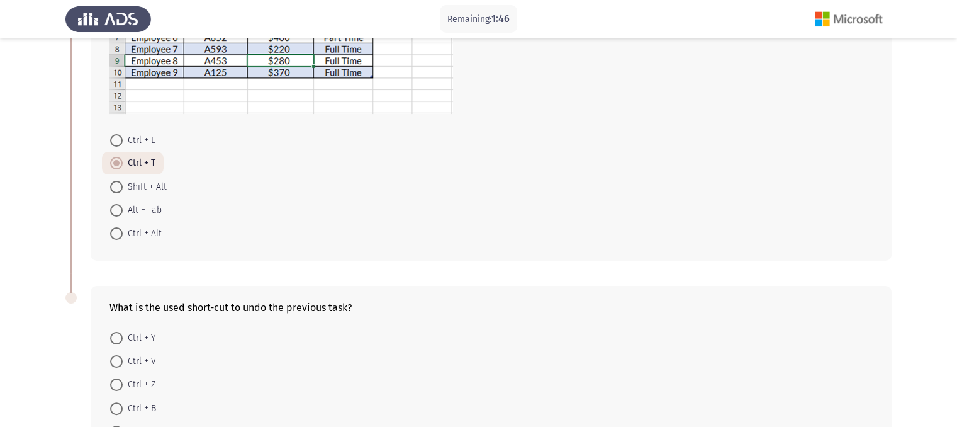
scroll to position [297, 0]
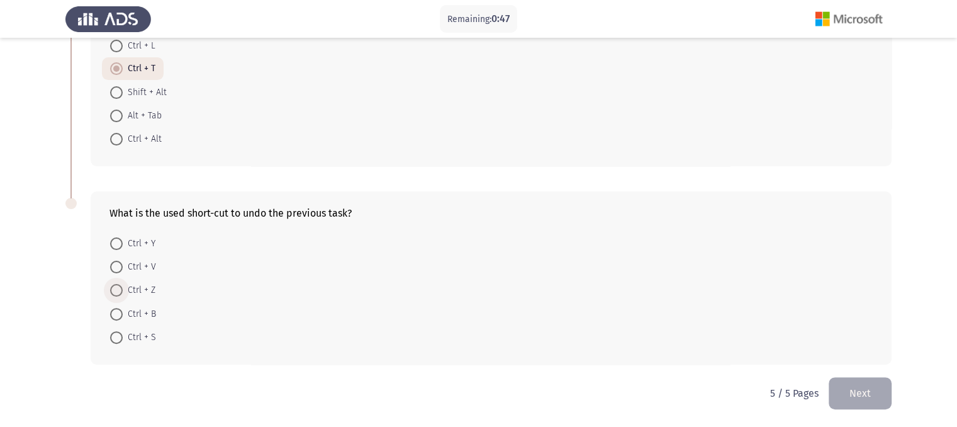
click at [120, 293] on span at bounding box center [116, 290] width 13 height 13
click at [120, 293] on input "Ctrl + Z" at bounding box center [116, 290] width 13 height 13
radio input "true"
click at [873, 378] on button "Next" at bounding box center [860, 393] width 63 height 32
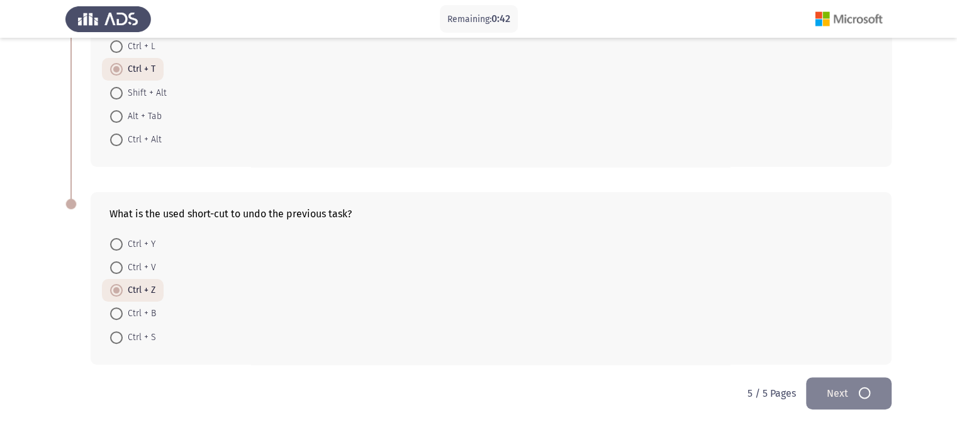
scroll to position [0, 0]
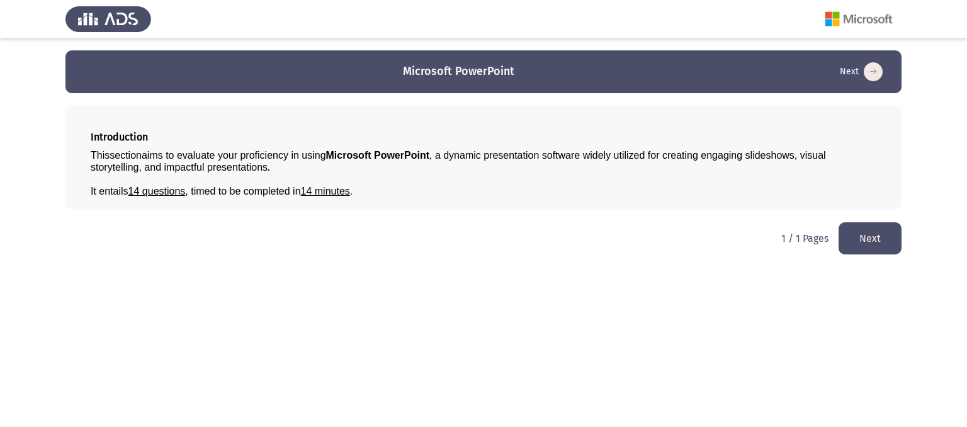
click at [856, 234] on button "Next" at bounding box center [869, 238] width 63 height 32
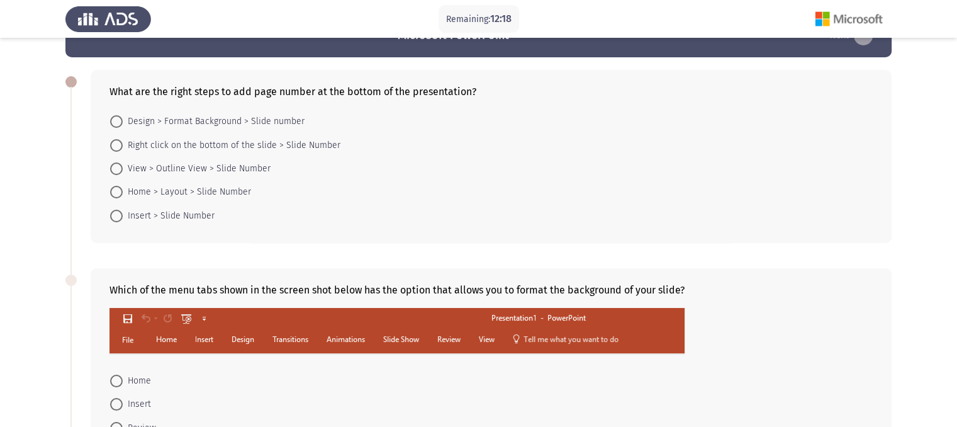
scroll to position [33, 0]
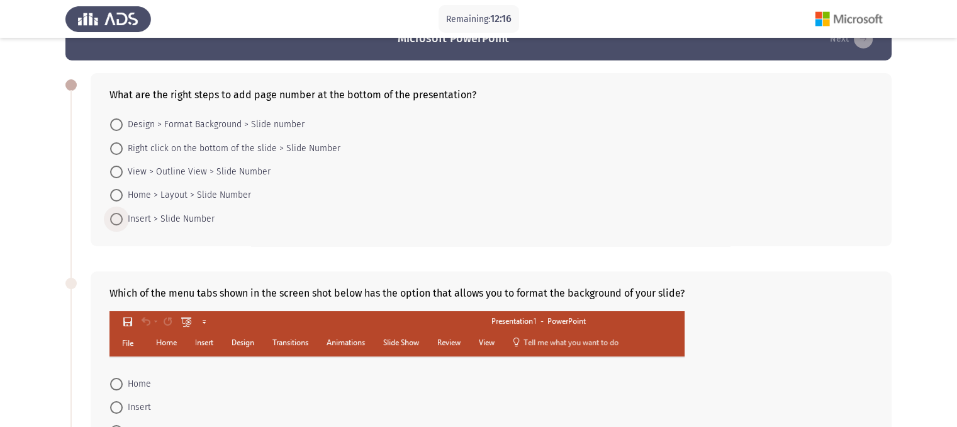
click at [189, 218] on span "Insert > Slide Number" at bounding box center [169, 218] width 92 height 15
click at [123, 218] on input "Insert > Slide Number" at bounding box center [116, 219] width 13 height 13
radio input "true"
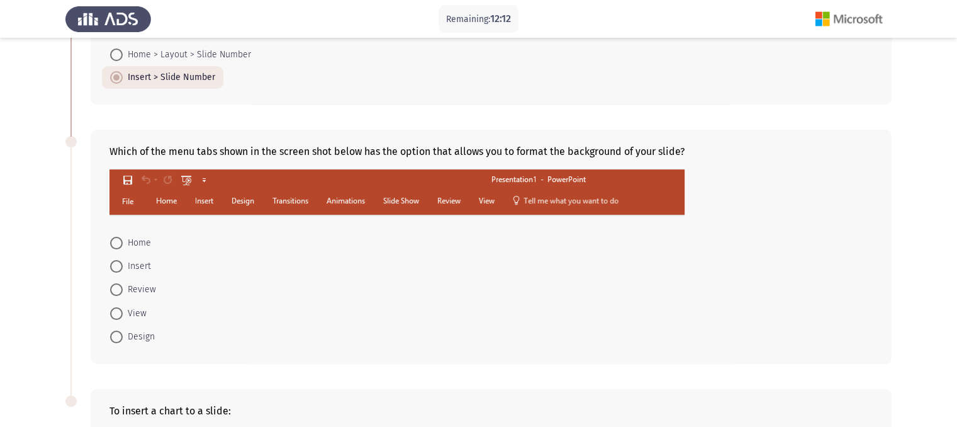
scroll to position [172, 0]
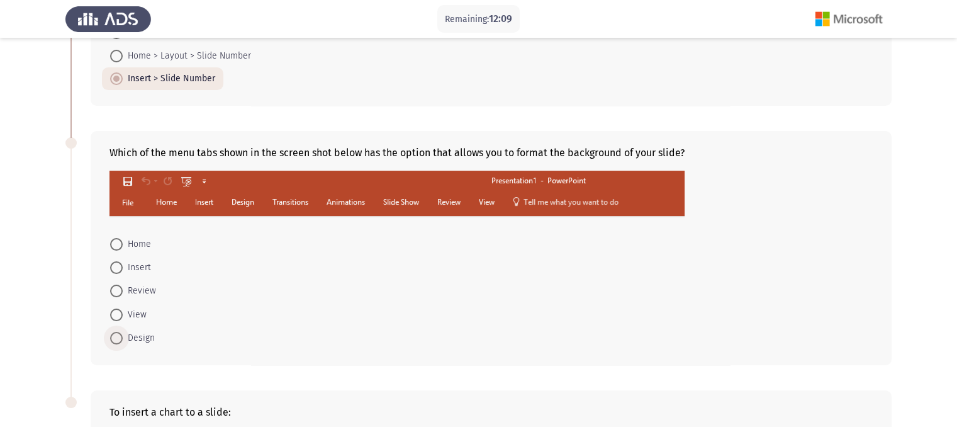
click at [126, 340] on span "Design" at bounding box center [139, 337] width 32 height 15
click at [123, 340] on input "Design" at bounding box center [116, 338] width 13 height 13
radio input "true"
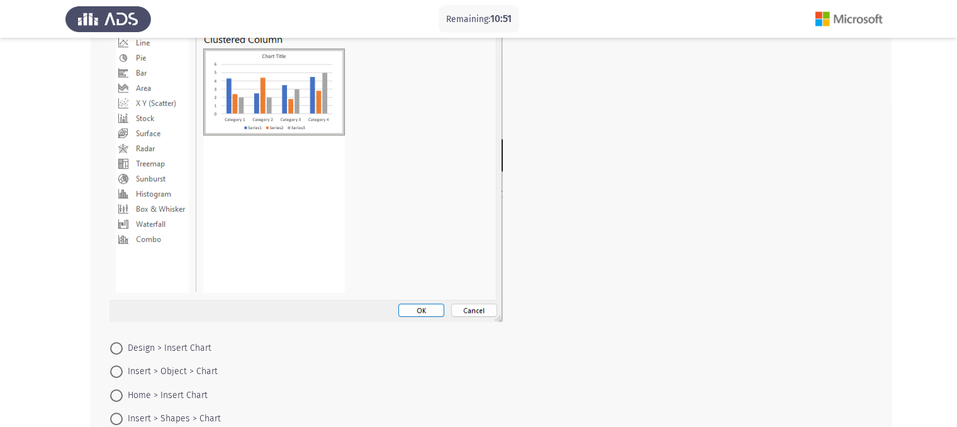
scroll to position [619, 0]
click at [187, 376] on span "Insert > Object > Chart" at bounding box center [170, 369] width 95 height 15
click at [123, 376] on input "Insert > Object > Chart" at bounding box center [116, 369] width 13 height 13
radio input "true"
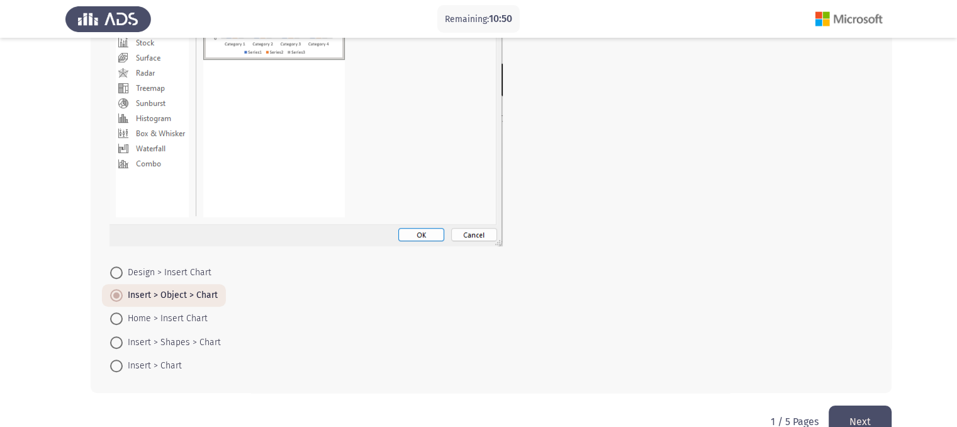
scroll to position [700, 0]
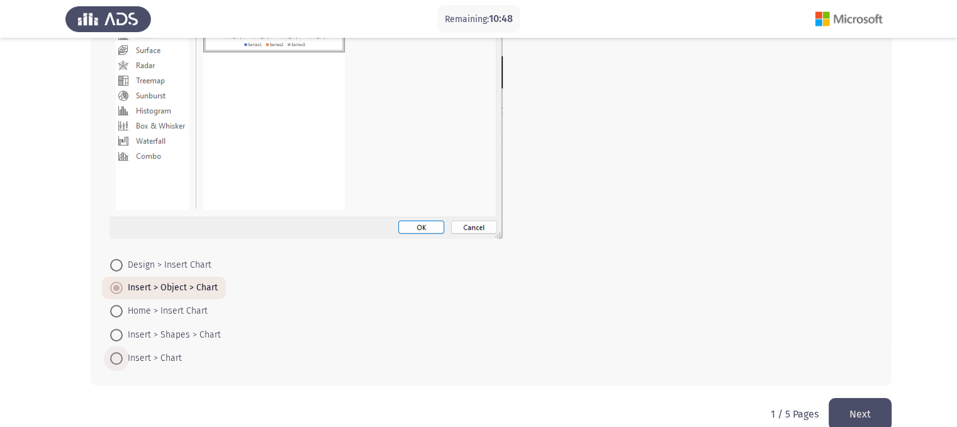
click at [166, 356] on span "Insert > Chart" at bounding box center [152, 357] width 59 height 15
click at [123, 356] on input "Insert > Chart" at bounding box center [116, 358] width 13 height 13
radio input "true"
click at [882, 404] on button "Next" at bounding box center [860, 414] width 63 height 32
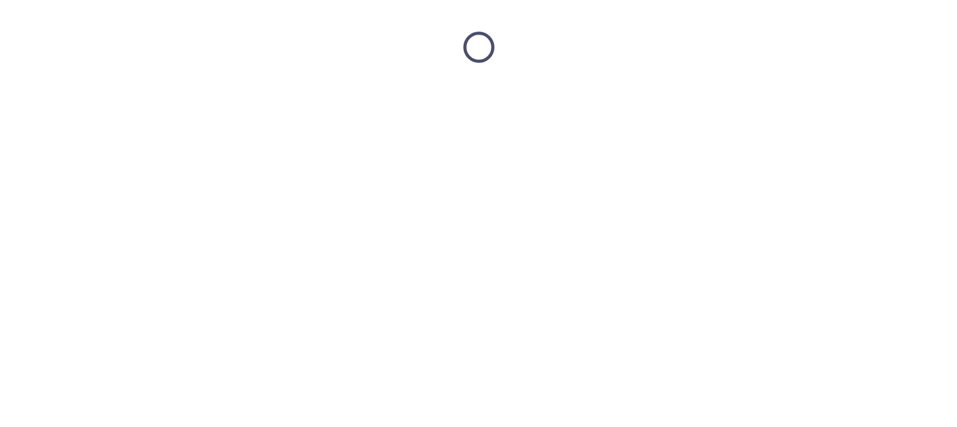
scroll to position [0, 0]
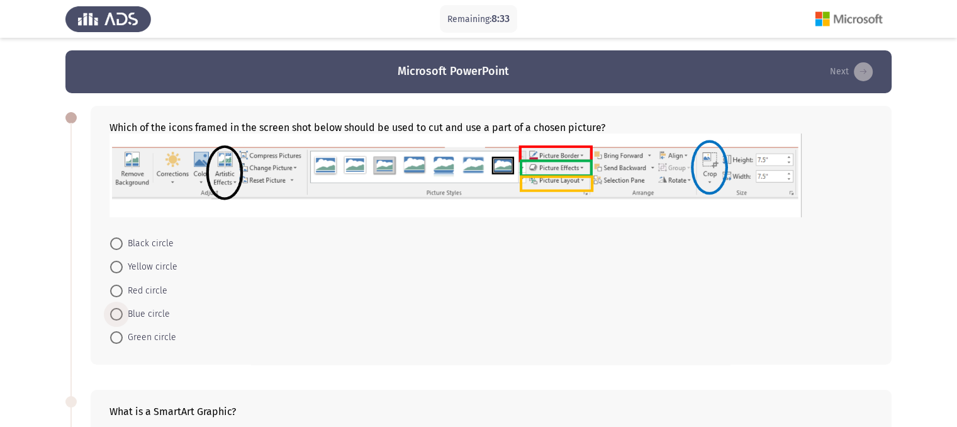
click at [162, 312] on span "Blue circle" at bounding box center [146, 313] width 47 height 15
click at [123, 312] on input "Blue circle" at bounding box center [116, 314] width 13 height 13
radio input "true"
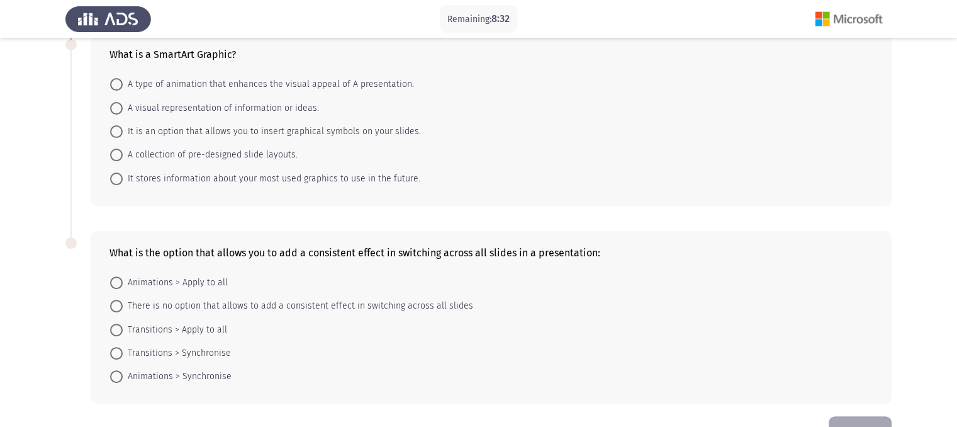
scroll to position [352, 0]
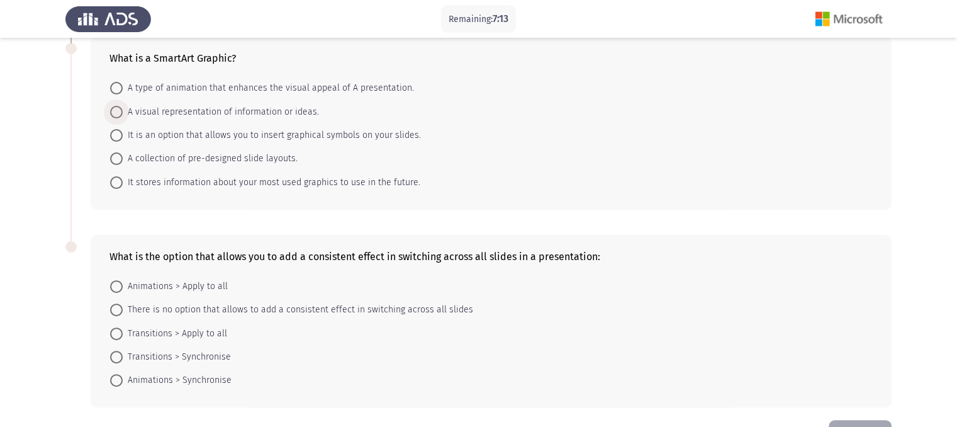
click at [187, 104] on span "A visual representation of information or ideas." at bounding box center [221, 111] width 196 height 15
click at [123, 106] on input "A visual representation of information or ideas." at bounding box center [116, 112] width 13 height 13
radio input "true"
click at [215, 328] on span "Transitions > Apply to all" at bounding box center [175, 332] width 104 height 15
click at [123, 328] on input "Transitions > Apply to all" at bounding box center [116, 332] width 13 height 13
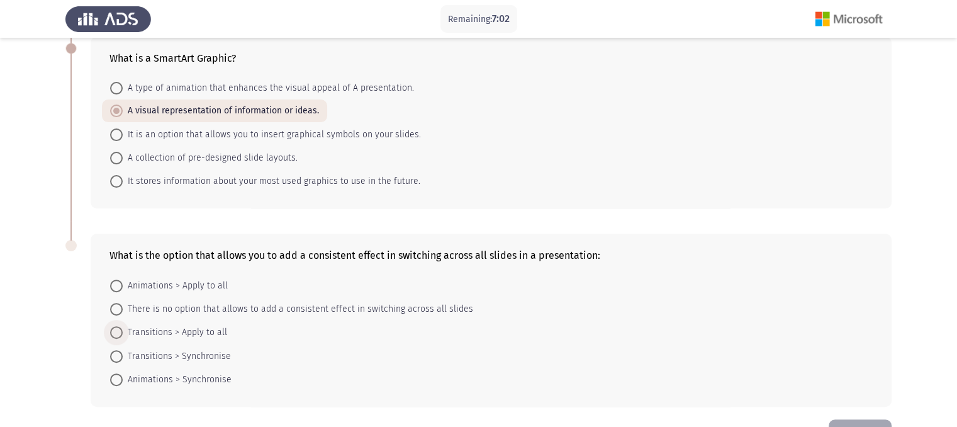
radio input "true"
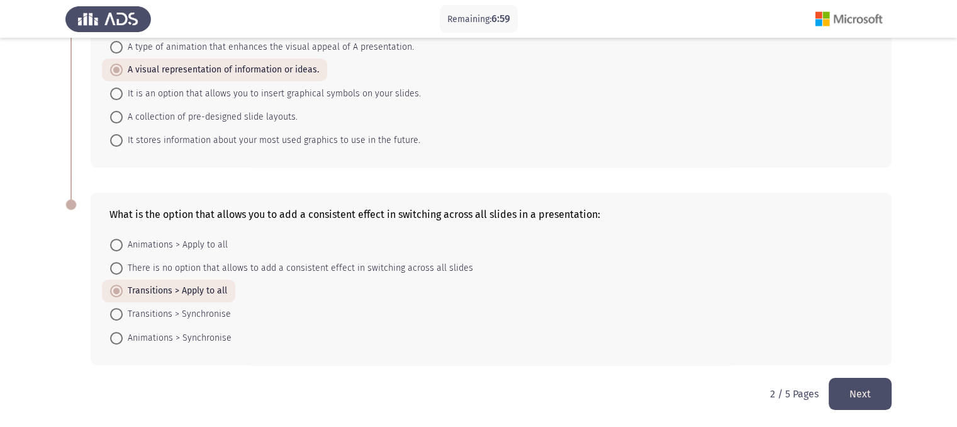
click at [877, 384] on button "Next" at bounding box center [860, 394] width 63 height 32
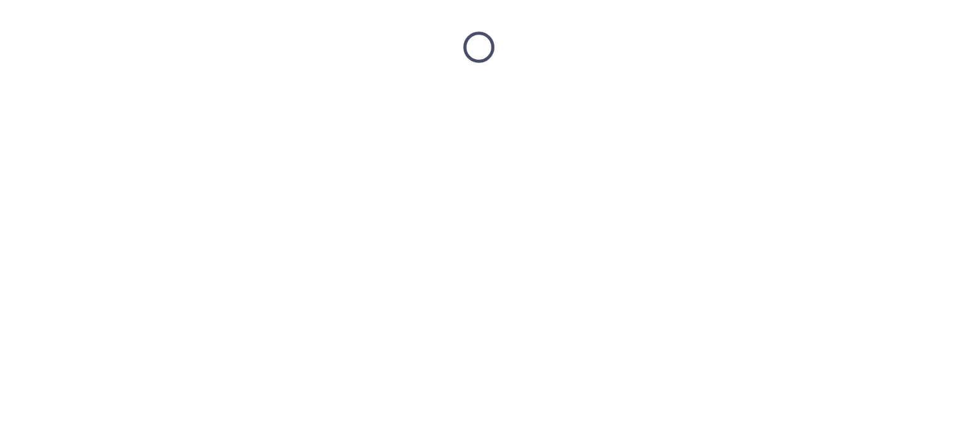
scroll to position [0, 0]
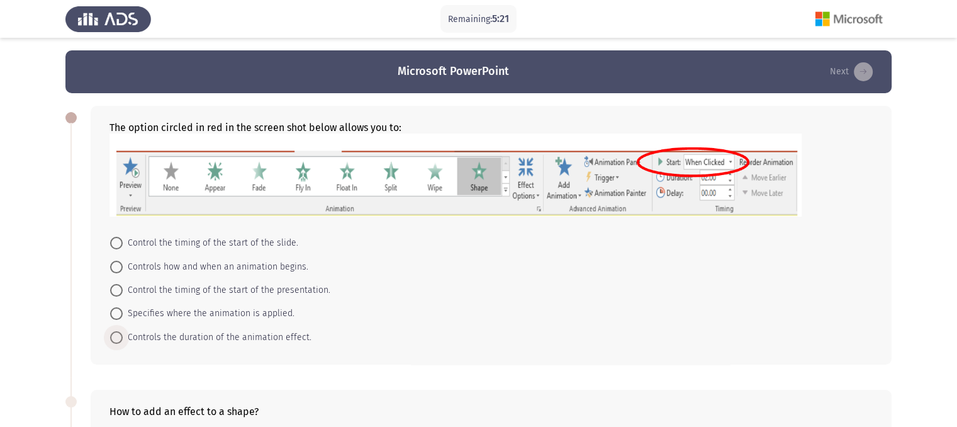
click at [219, 337] on span "Controls the duration of the animation effect." at bounding box center [217, 337] width 189 height 15
click at [123, 337] on input "Controls the duration of the animation effect." at bounding box center [116, 337] width 13 height 13
radio input "true"
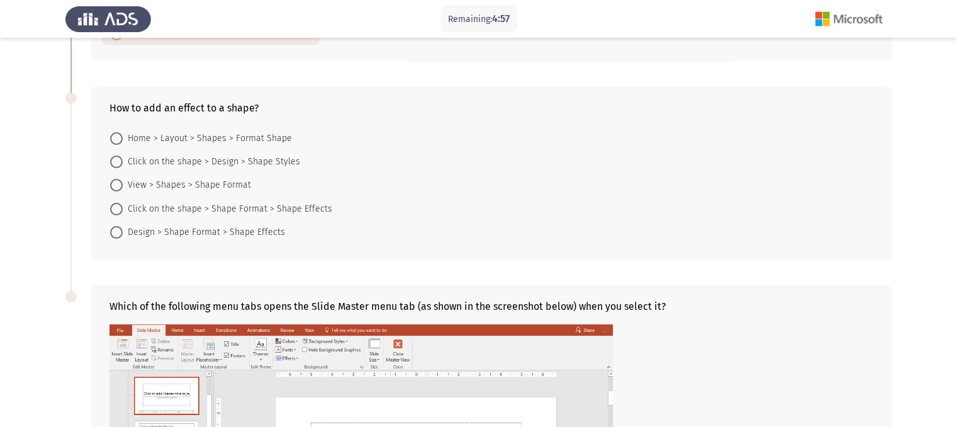
scroll to position [286, 0]
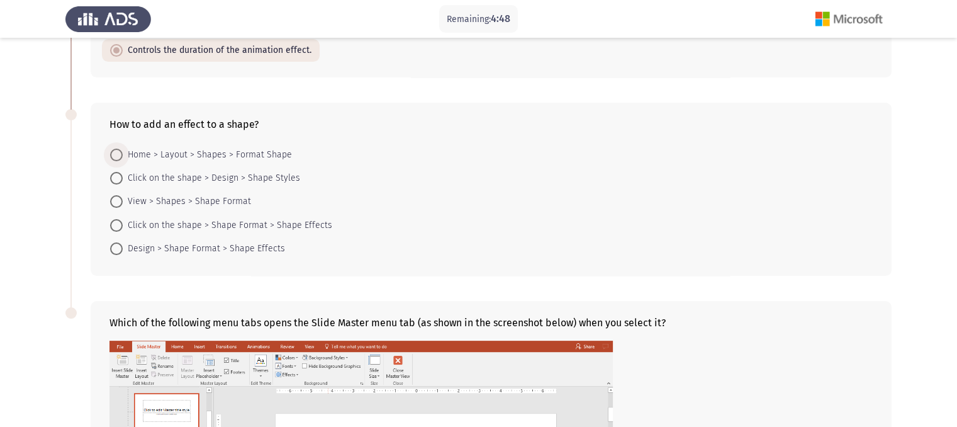
click at [220, 152] on span "Home > Layout > Shapes > Format Shape" at bounding box center [207, 154] width 169 height 15
click at [123, 152] on input "Home > Layout > Shapes > Format Shape" at bounding box center [116, 155] width 13 height 13
radio input "true"
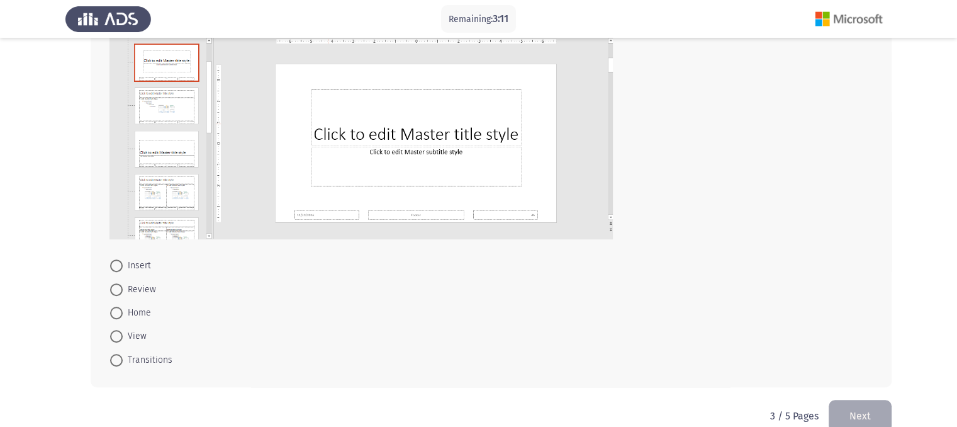
scroll to position [657, 0]
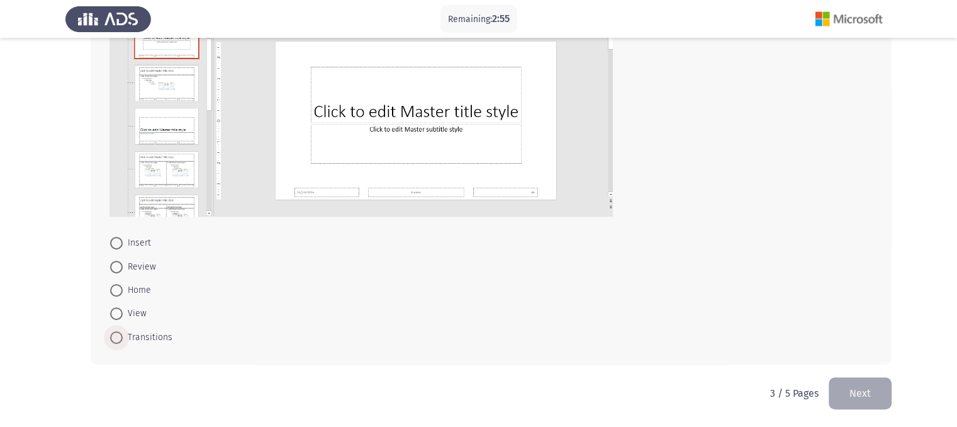
click at [138, 339] on span "Transitions" at bounding box center [148, 337] width 50 height 15
click at [123, 339] on input "Transitions" at bounding box center [116, 337] width 13 height 13
radio input "true"
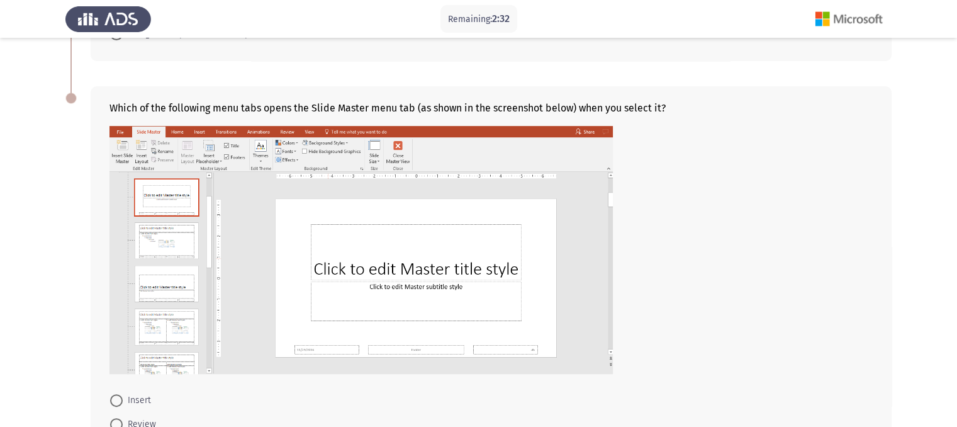
scroll to position [656, 0]
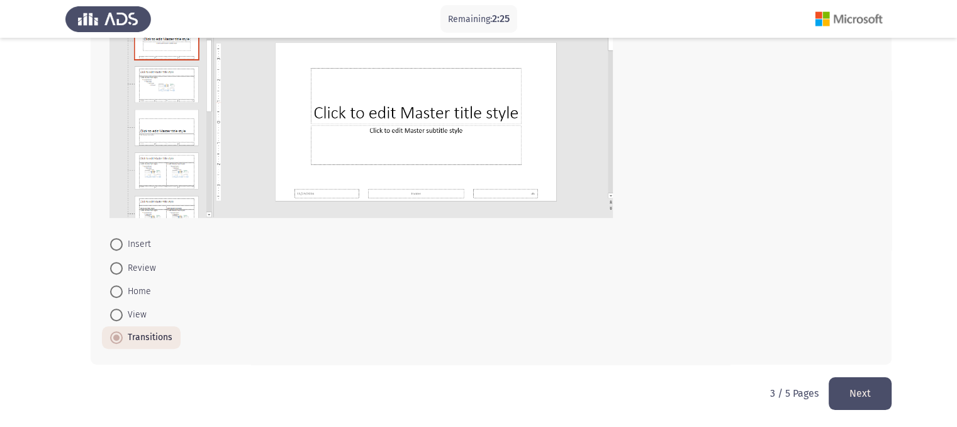
click at [853, 396] on button "Next" at bounding box center [860, 393] width 63 height 32
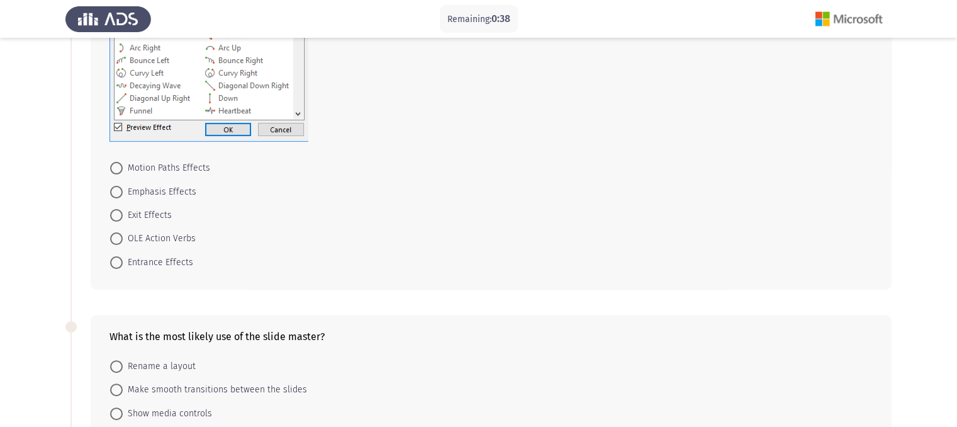
scroll to position [248, 0]
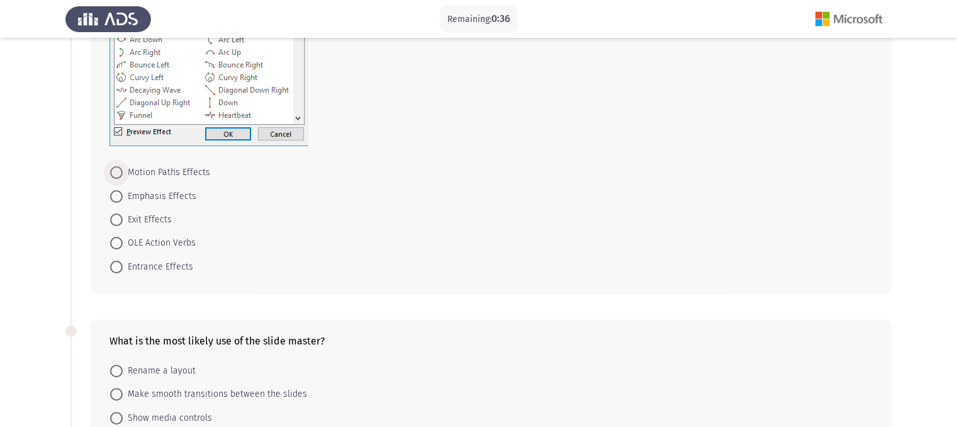
click at [152, 176] on span "Motion Paths Effects" at bounding box center [166, 172] width 87 height 15
click at [123, 176] on input "Motion Paths Effects" at bounding box center [116, 172] width 13 height 13
radio input "true"
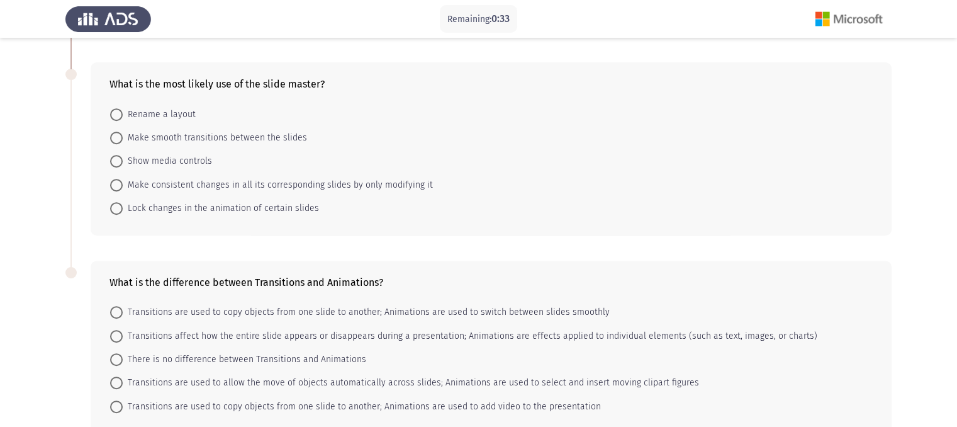
scroll to position [516, 0]
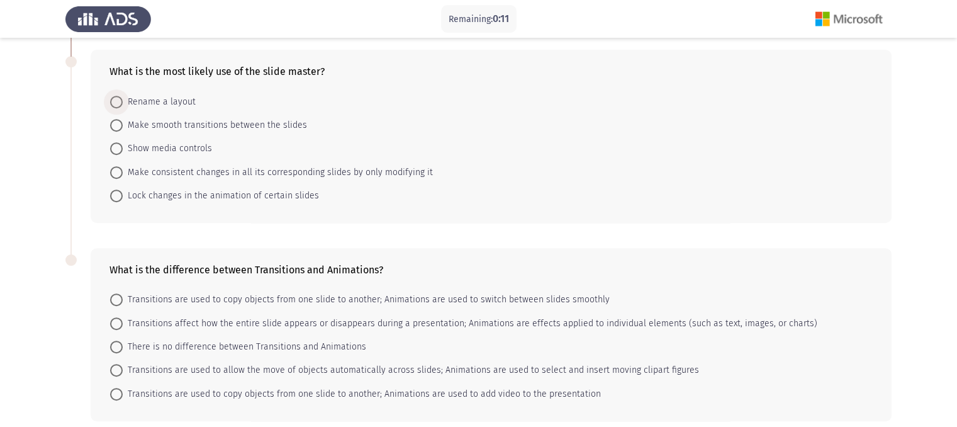
click at [177, 106] on span "Rename a layout" at bounding box center [159, 101] width 73 height 15
click at [123, 106] on input "Rename a layout" at bounding box center [116, 102] width 13 height 13
radio input "true"
drag, startPoint x: 331, startPoint y: 333, endPoint x: 345, endPoint y: 329, distance: 14.3
click at [345, 287] on mat-radio-group "Transitions are used to copy objects from one slide to another; Animations are …" at bounding box center [487, 287] width 771 height 0
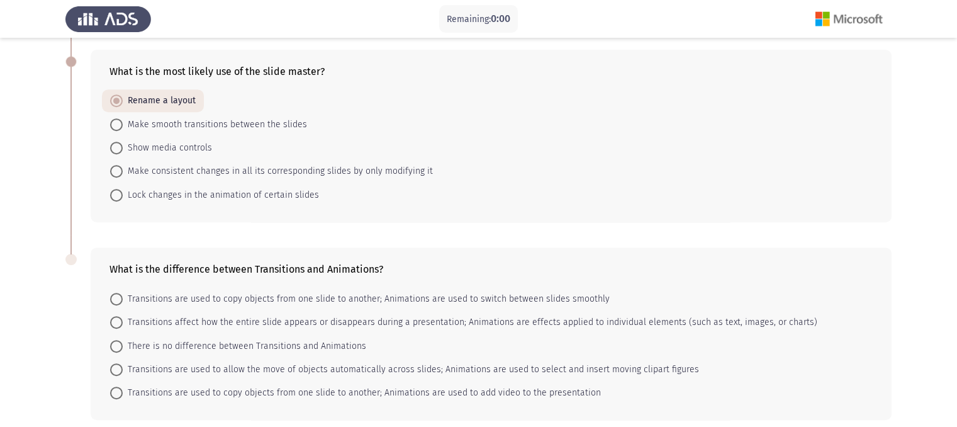
click at [345, 329] on span "Transitions affect how the entire slide appears or disappears during a presenta…" at bounding box center [470, 322] width 695 height 15
click at [123, 328] on input "Transitions affect how the entire slide appears or disappears during a presenta…" at bounding box center [116, 322] width 13 height 13
radio input "true"
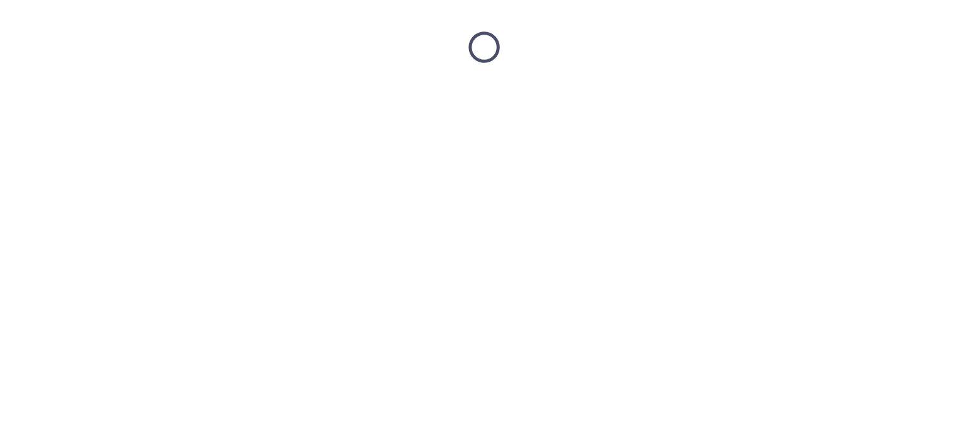
scroll to position [0, 0]
